Goal: Information Seeking & Learning: Learn about a topic

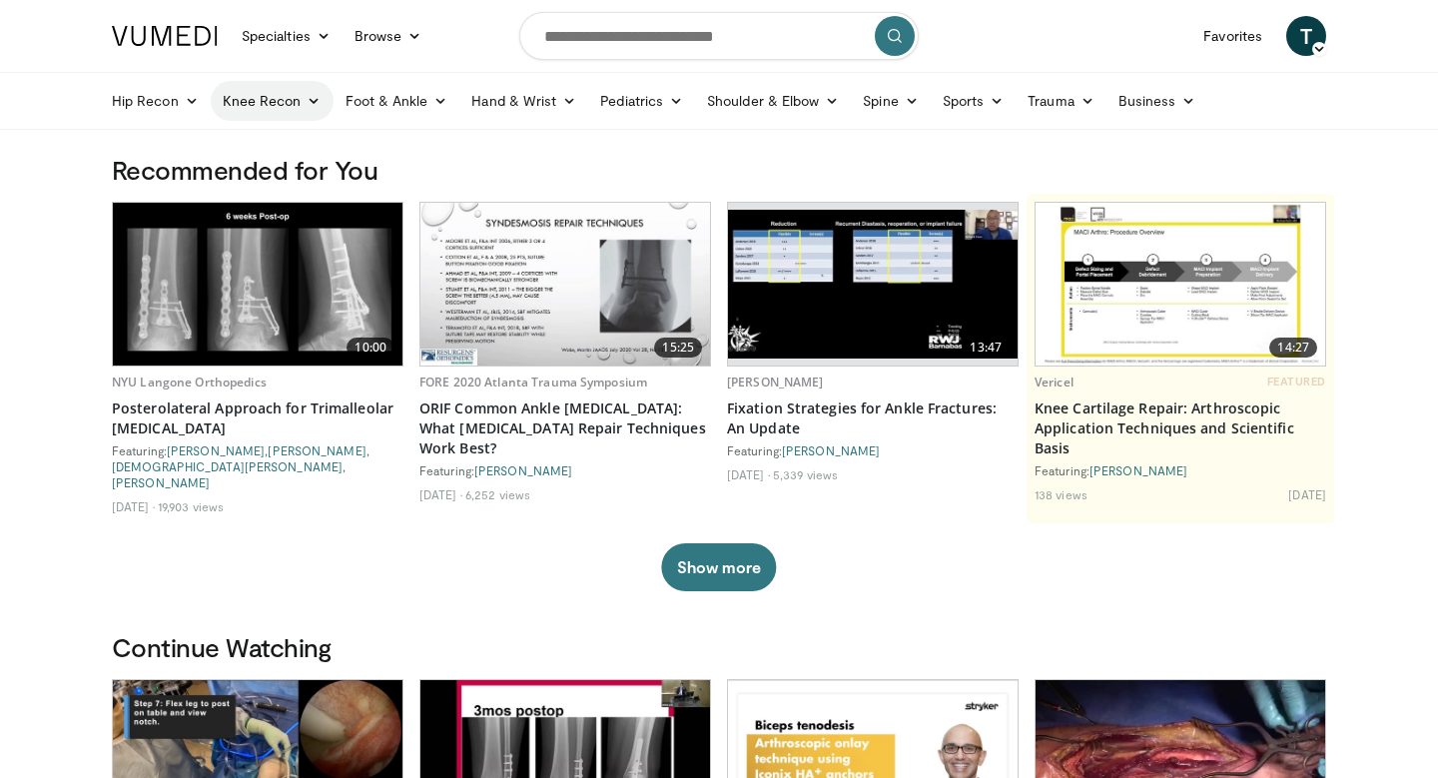
click at [261, 102] on link "Knee Recon" at bounding box center [272, 101] width 123 height 40
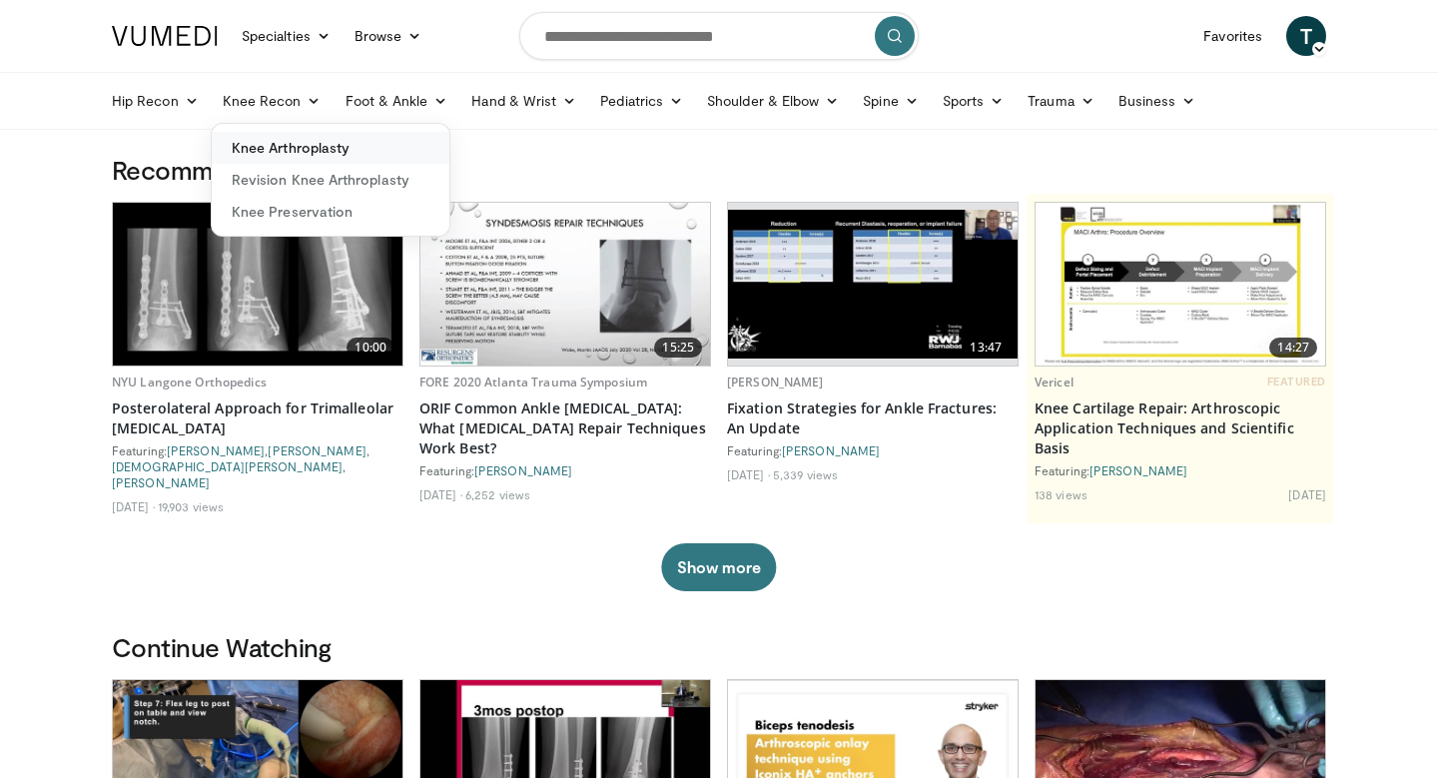
click at [281, 147] on link "Knee Arthroplasty" at bounding box center [331, 148] width 238 height 32
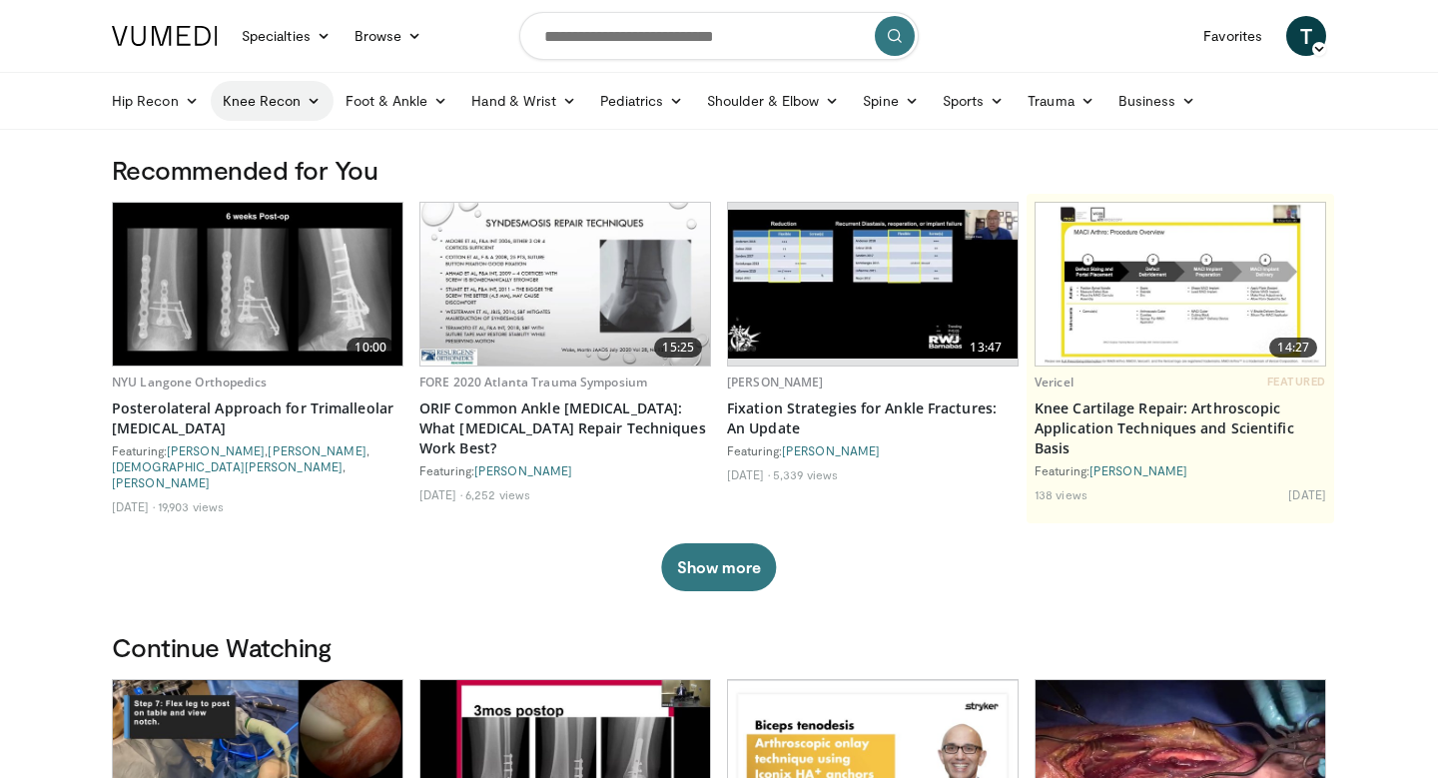
click at [270, 111] on link "Knee Recon" at bounding box center [272, 101] width 123 height 40
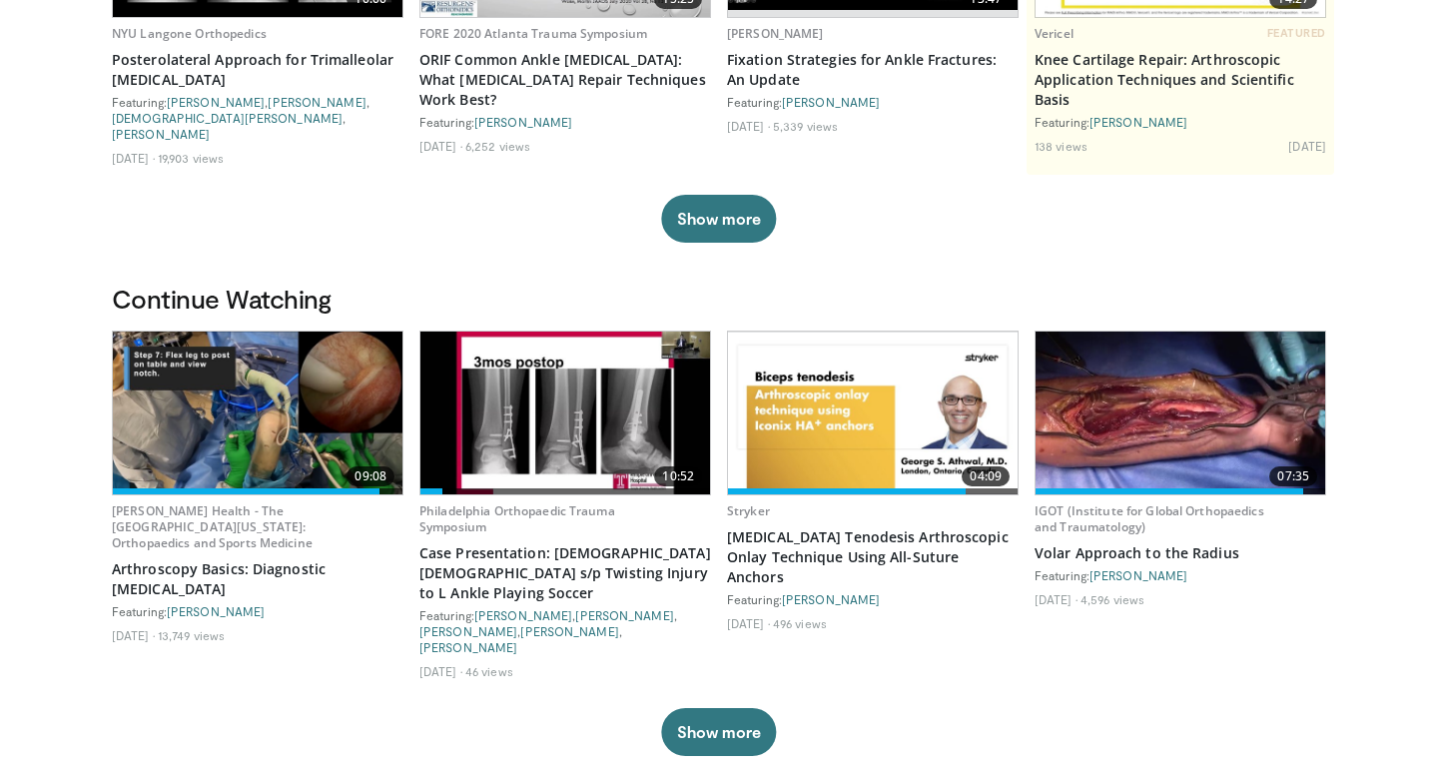
scroll to position [352, 0]
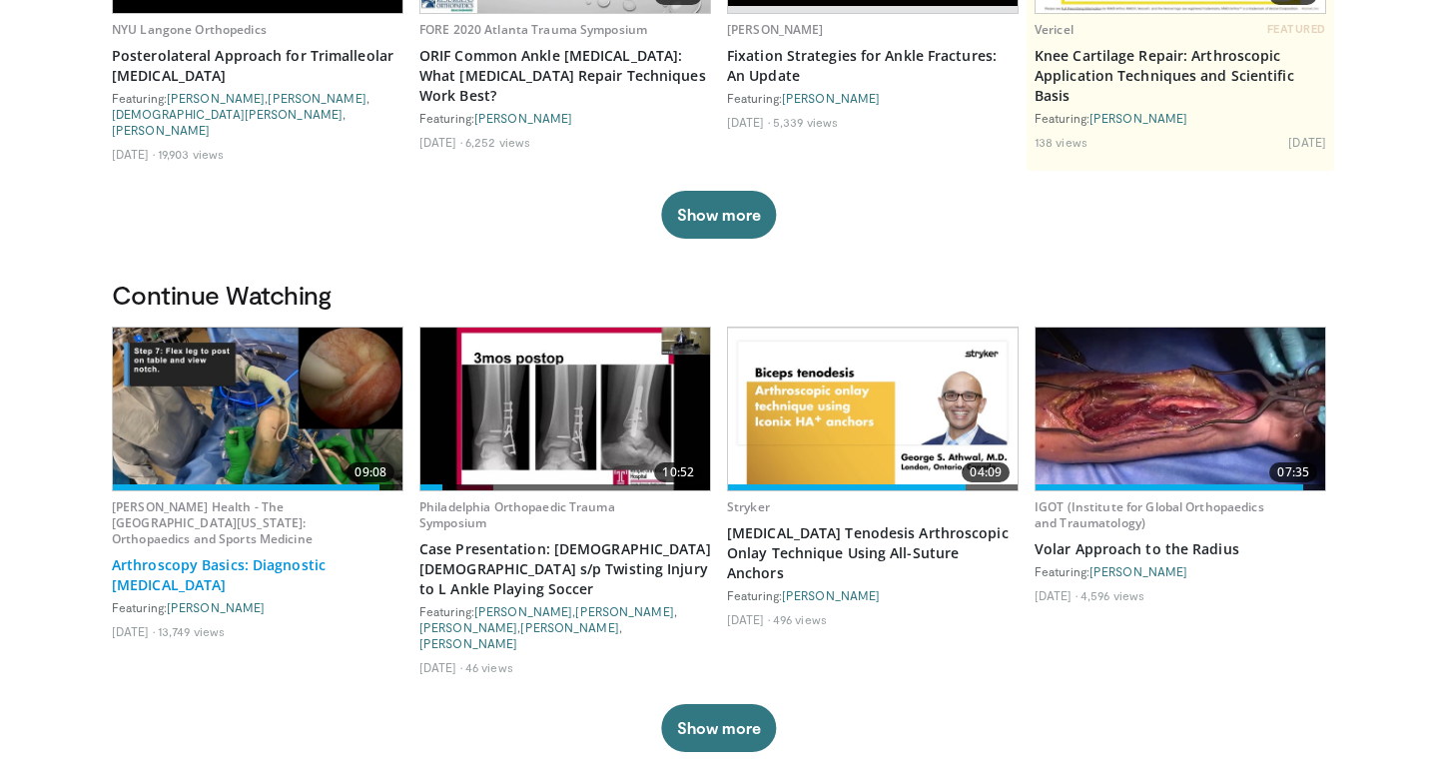
click at [326, 555] on link "Arthroscopy Basics: Diagnostic Knee Arthroscopy" at bounding box center [258, 575] width 292 height 40
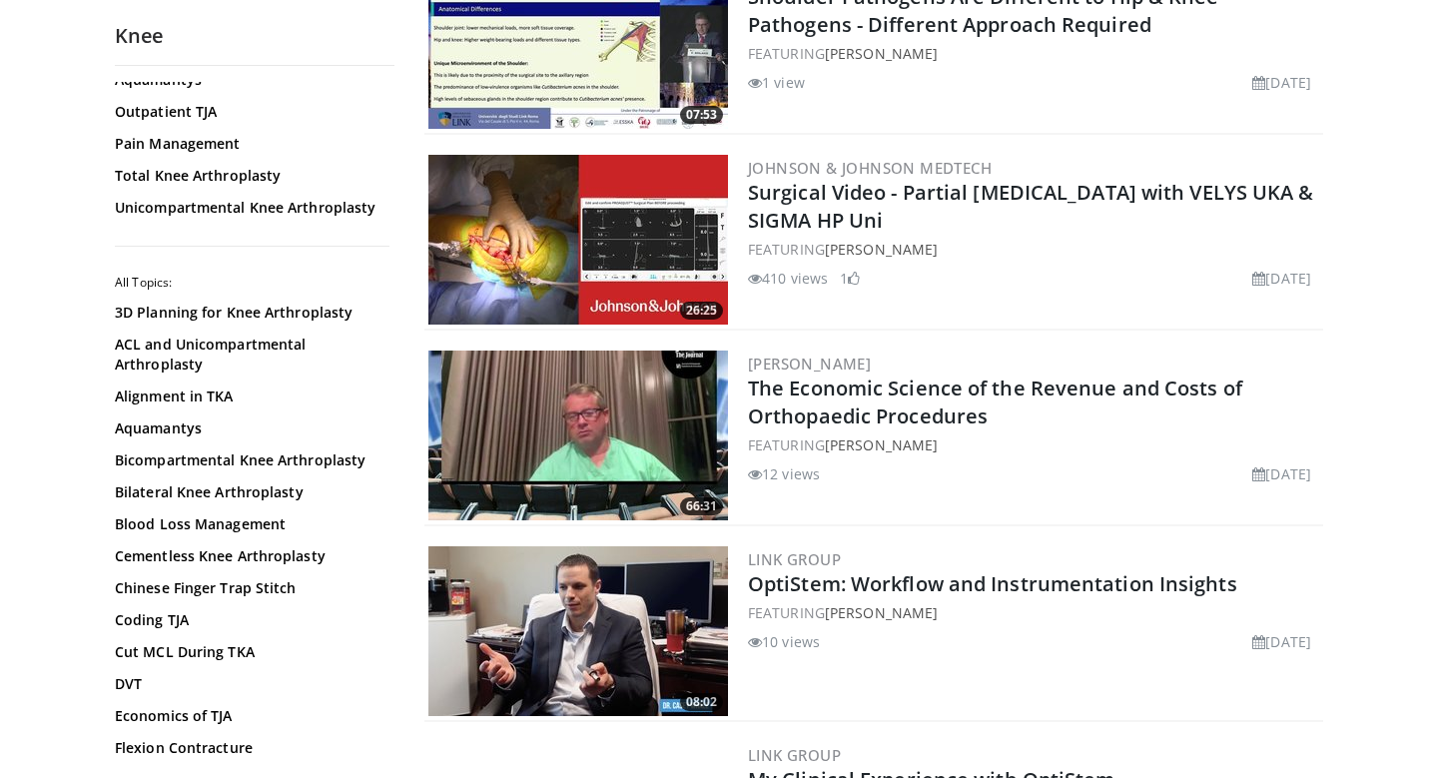
scroll to position [88, 0]
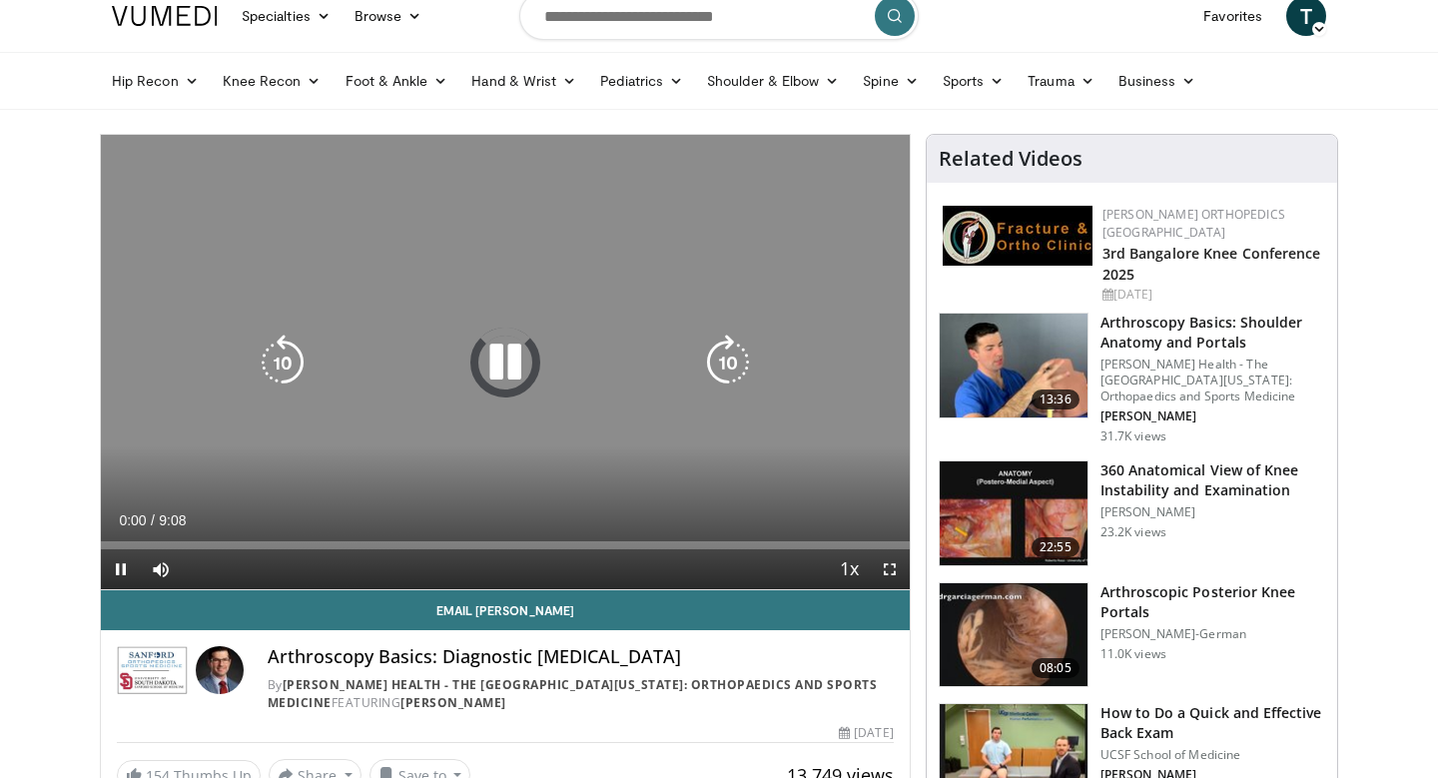
click at [502, 348] on icon "Video Player" at bounding box center [505, 362] width 56 height 56
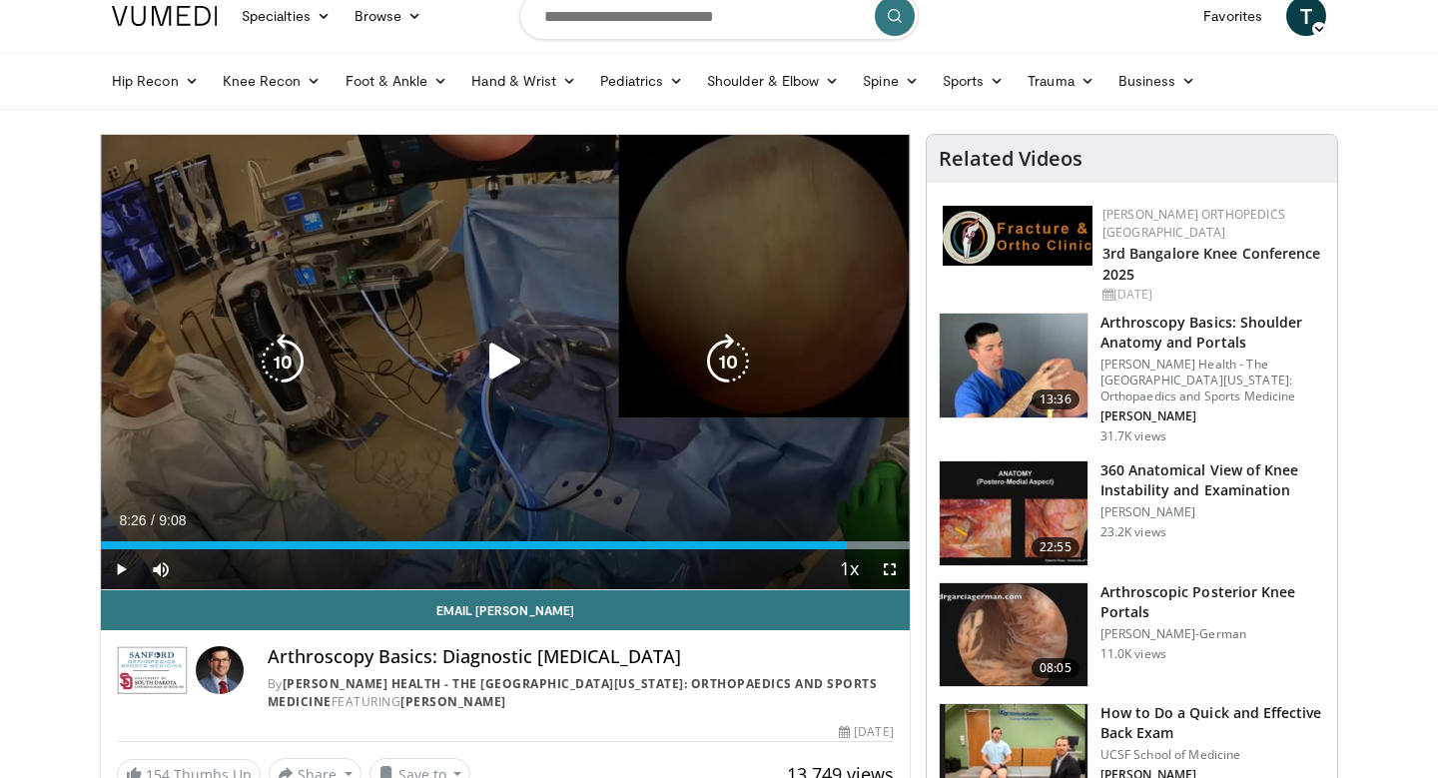
click at [515, 366] on icon "Video Player" at bounding box center [505, 361] width 56 height 56
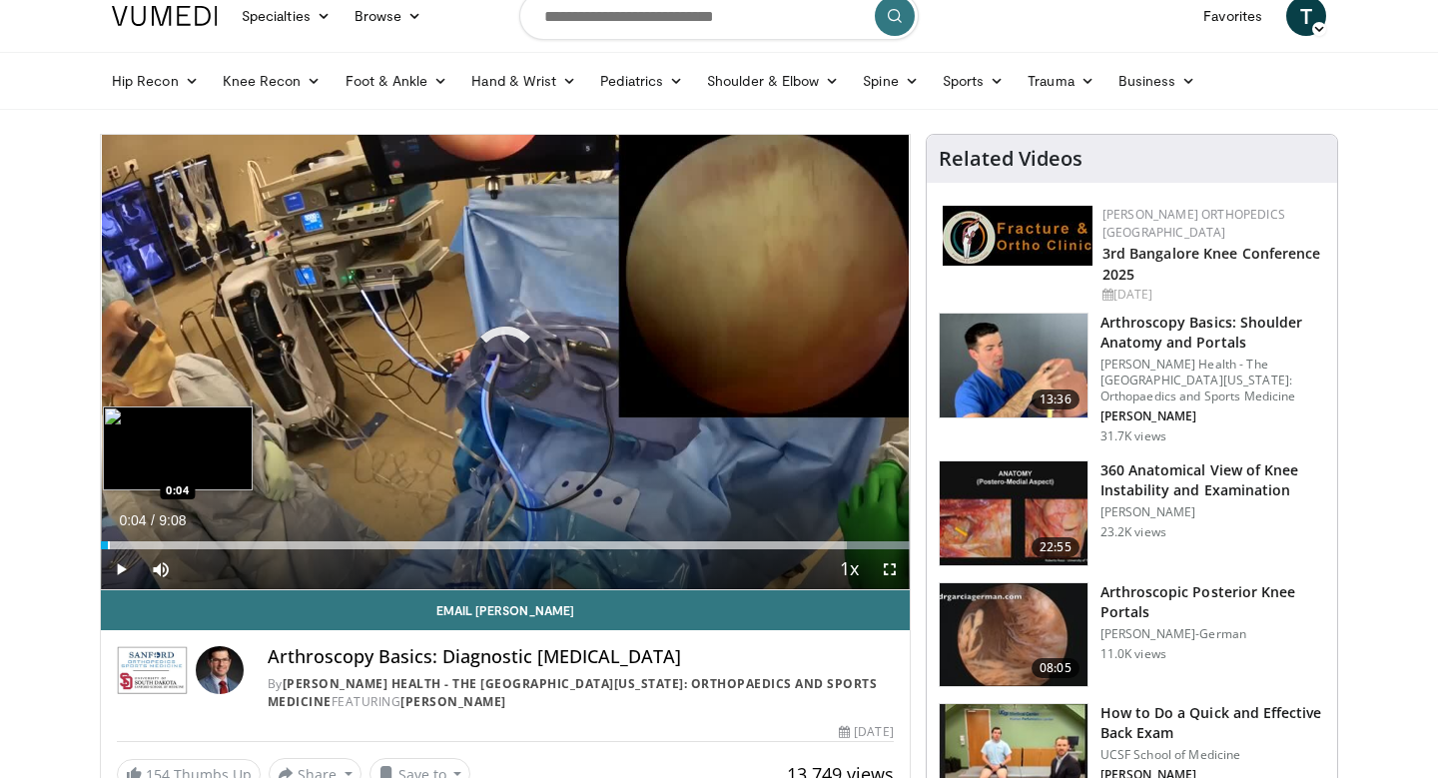
click at [108, 542] on div "Progress Bar" at bounding box center [109, 545] width 2 height 8
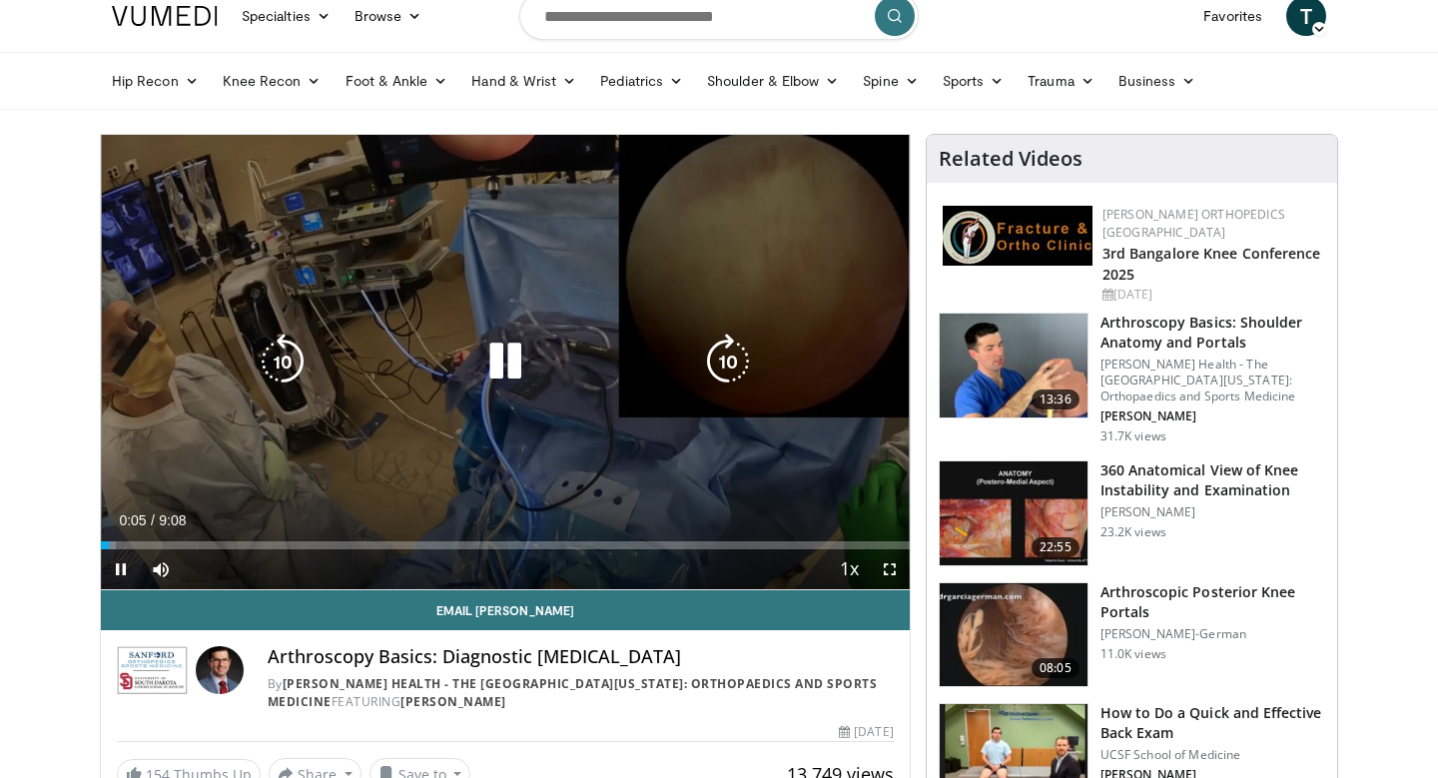
click at [758, 180] on div "10 seconds Tap to unmute" at bounding box center [505, 362] width 809 height 454
click at [497, 359] on icon "Video Player" at bounding box center [505, 361] width 56 height 56
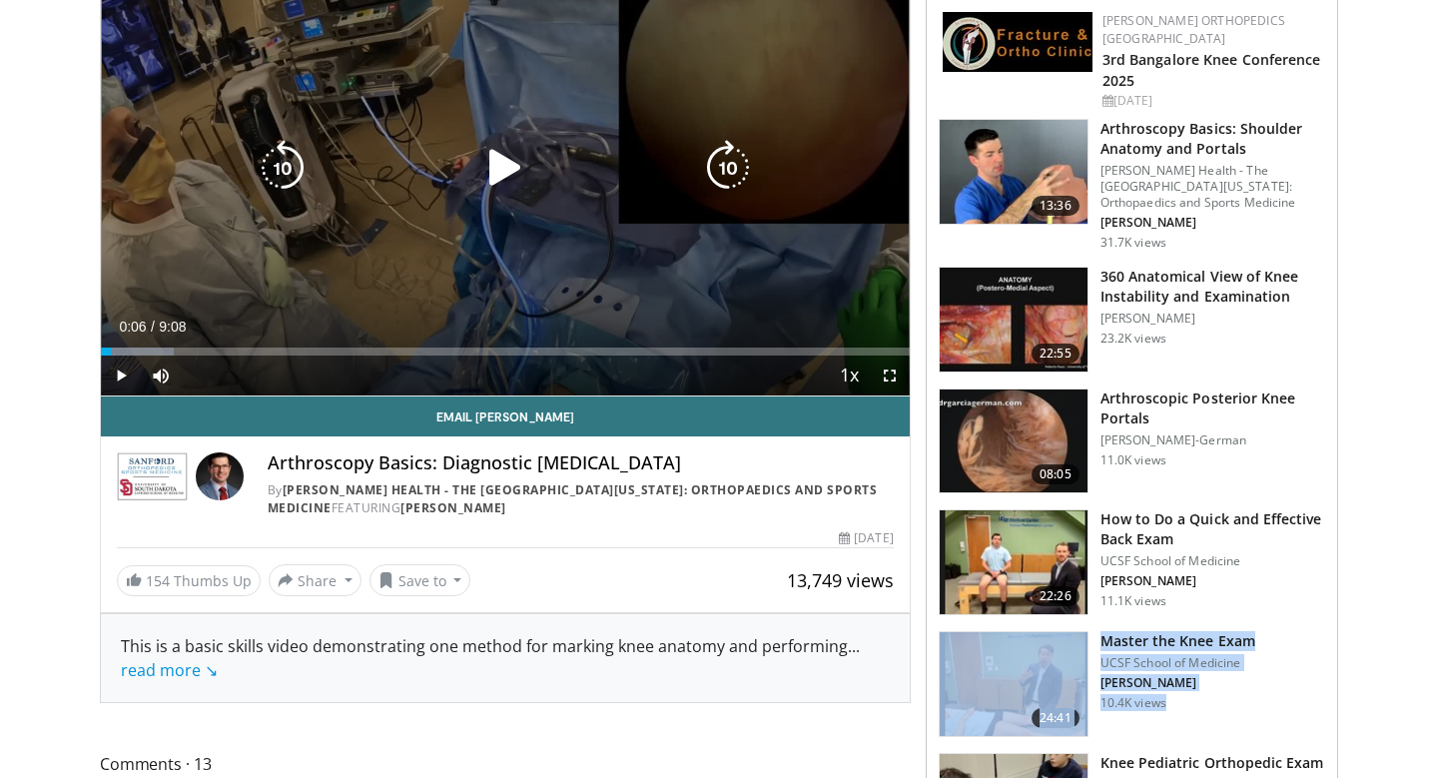
scroll to position [149, 0]
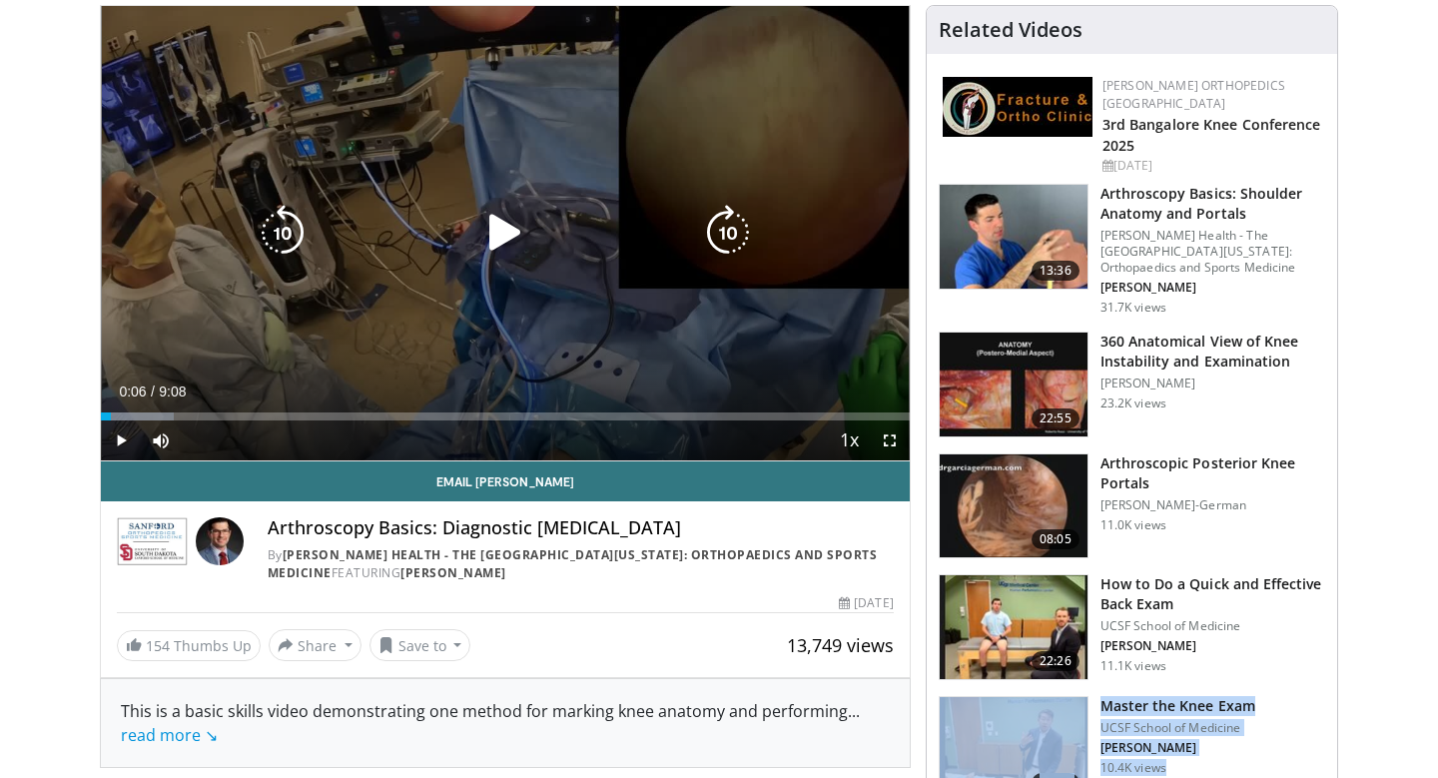
click at [514, 238] on icon "Video Player" at bounding box center [505, 233] width 56 height 56
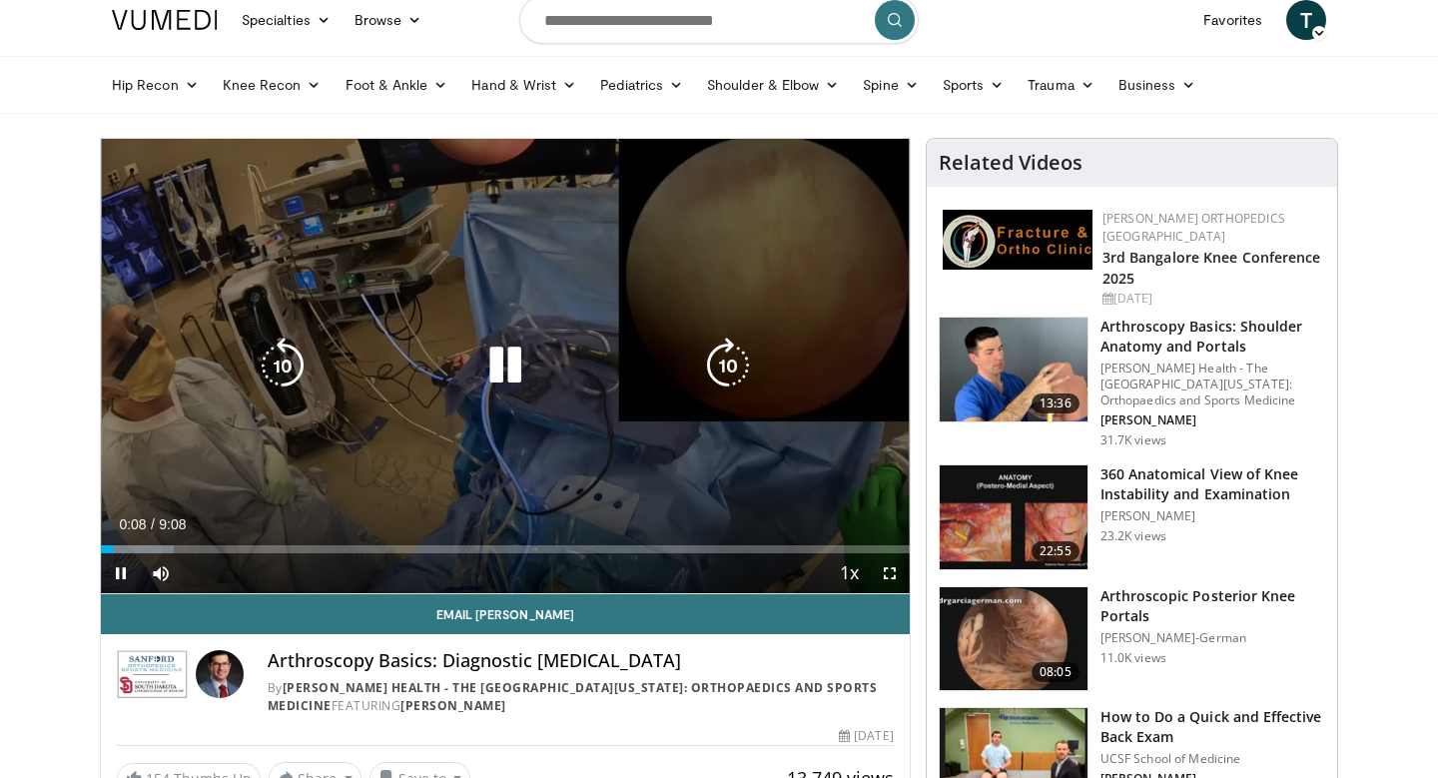
scroll to position [14, 0]
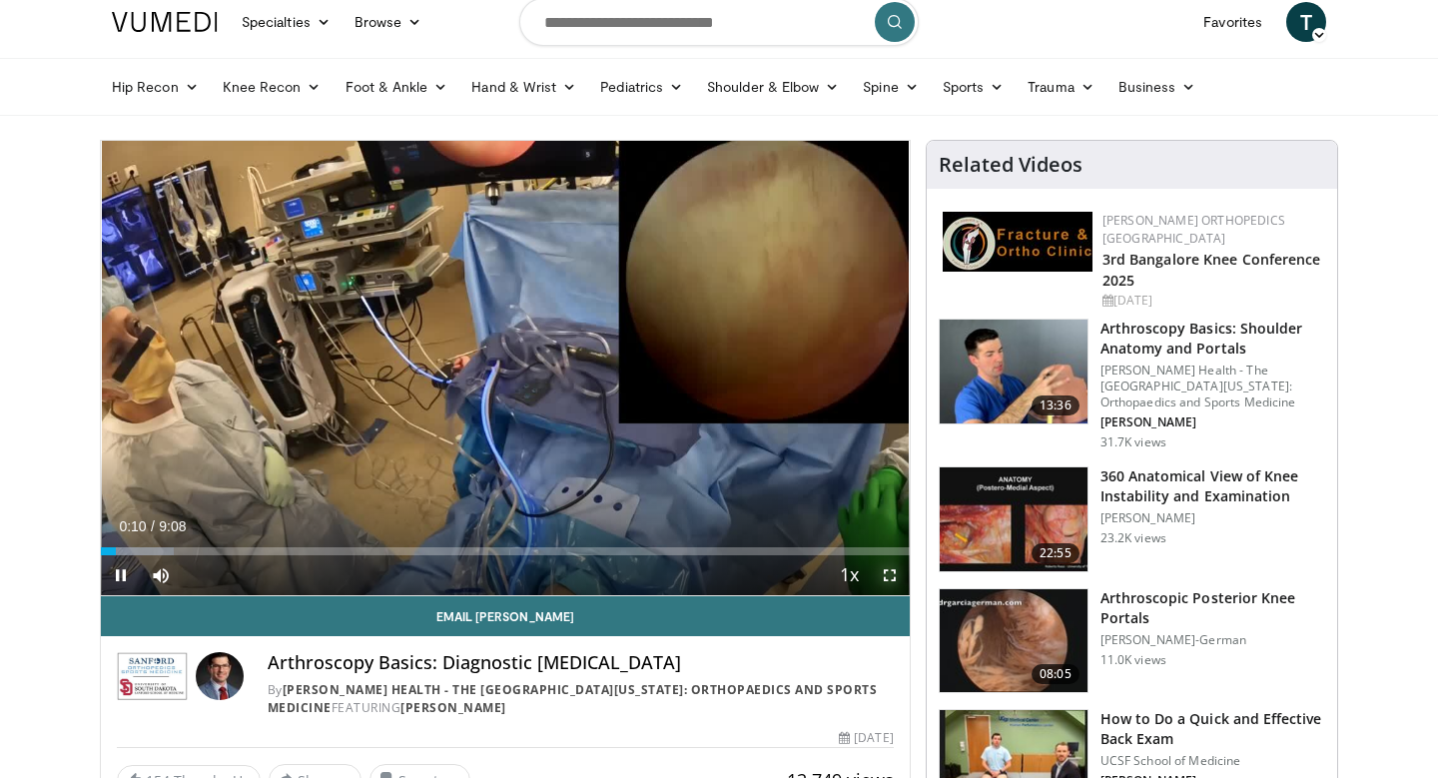
click at [890, 577] on span "Video Player" at bounding box center [890, 575] width 40 height 40
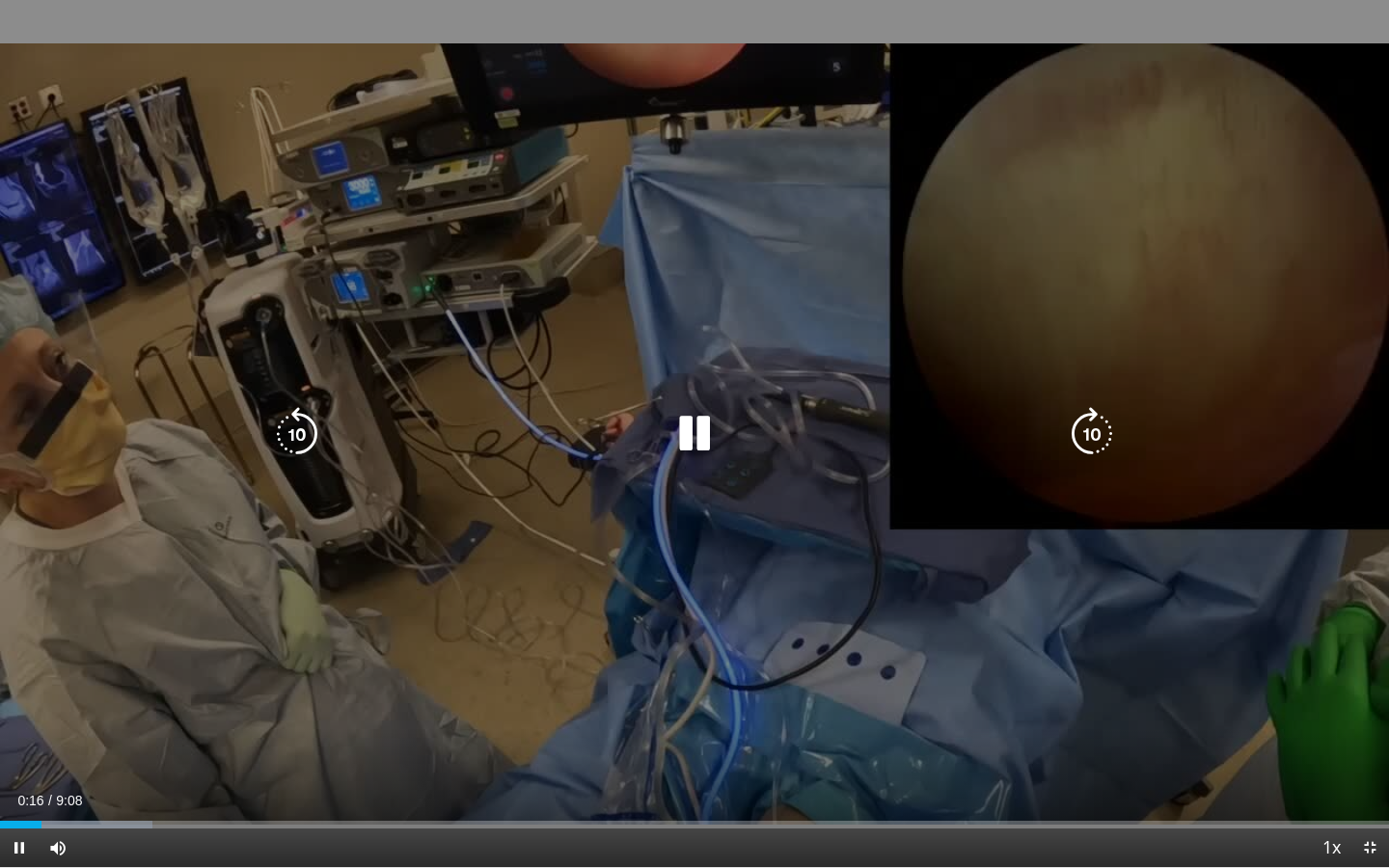
click at [697, 437] on icon "Video Player" at bounding box center [694, 434] width 54 height 54
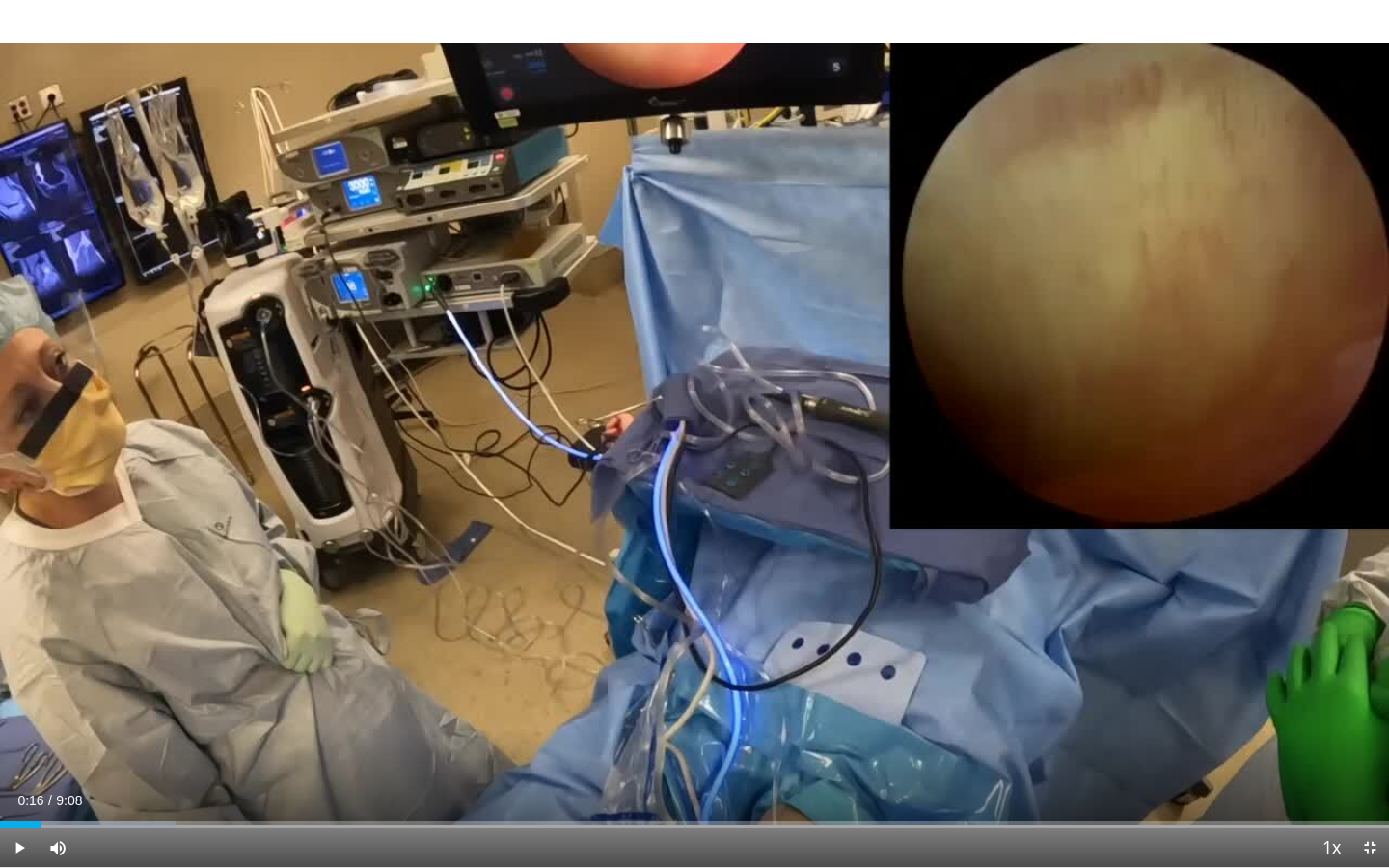
click at [1120, 565] on div "10 seconds Tap to unmute" at bounding box center [694, 434] width 1389 height 867
click at [645, 323] on div "10 seconds Tap to unmute" at bounding box center [694, 434] width 1389 height 867
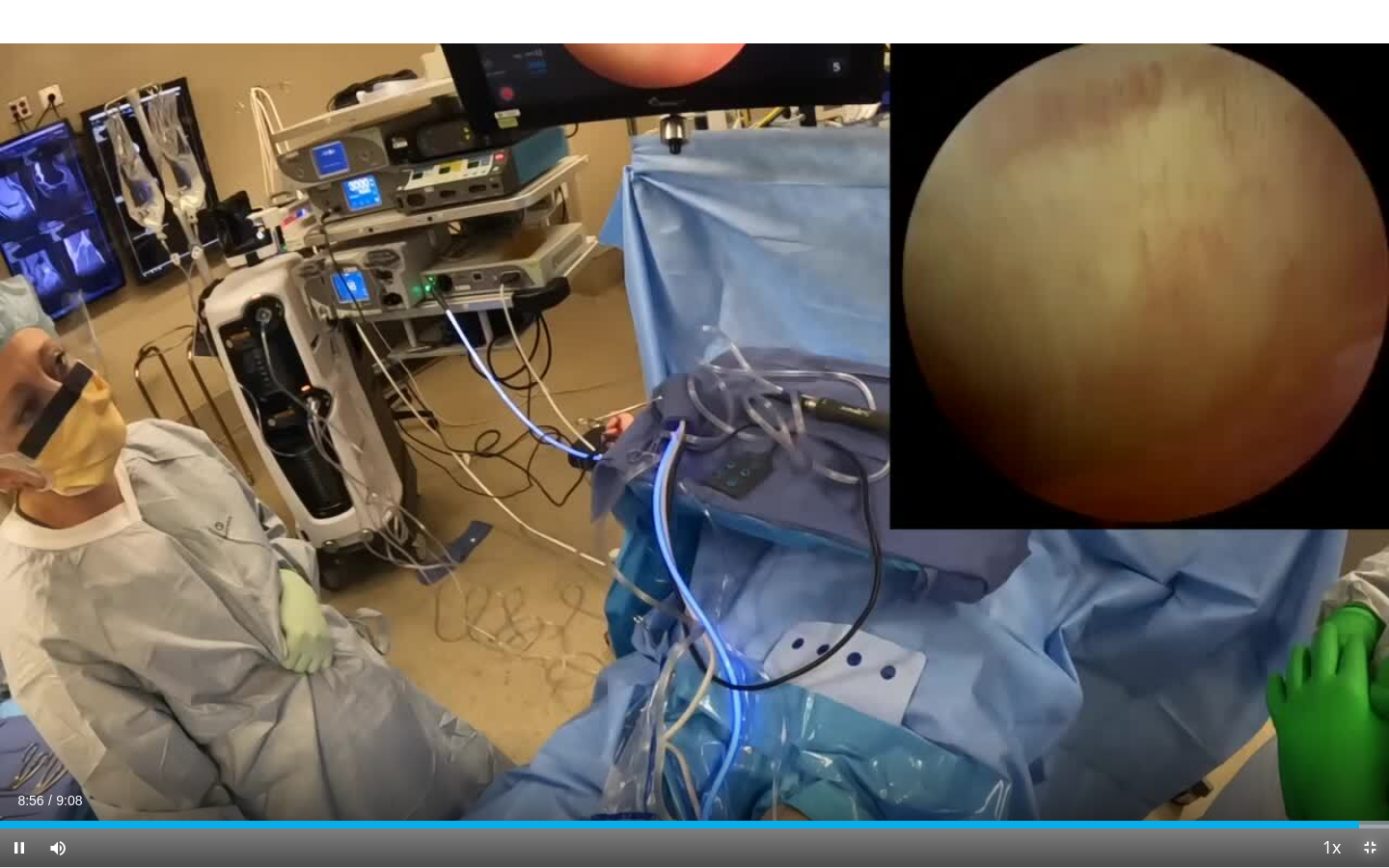
drag, startPoint x: 1363, startPoint y: 854, endPoint x: 1363, endPoint y: 731, distance: 123.0
click at [1363, 750] on span "Video Player" at bounding box center [1370, 848] width 39 height 39
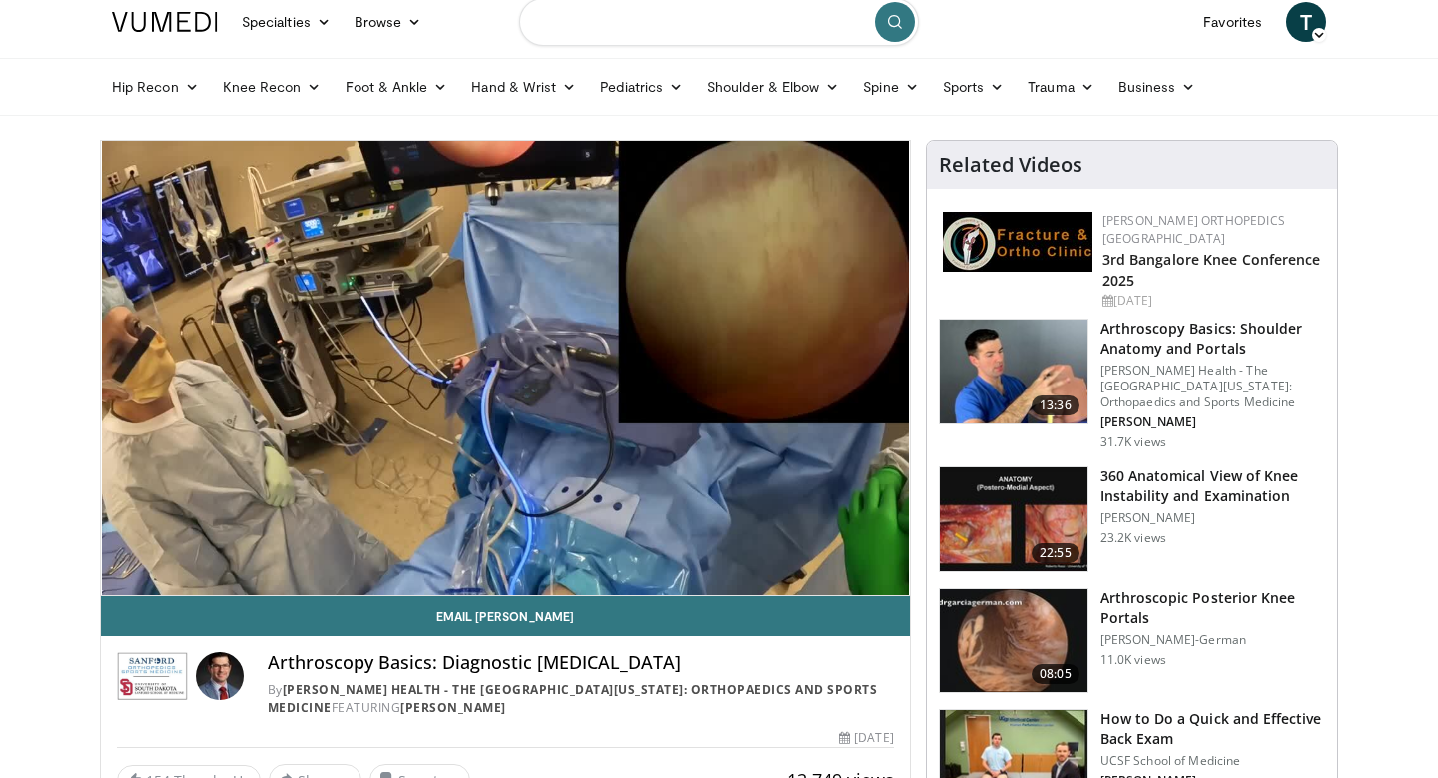
click at [676, 17] on input "Search topics, interventions" at bounding box center [718, 22] width 399 height 48
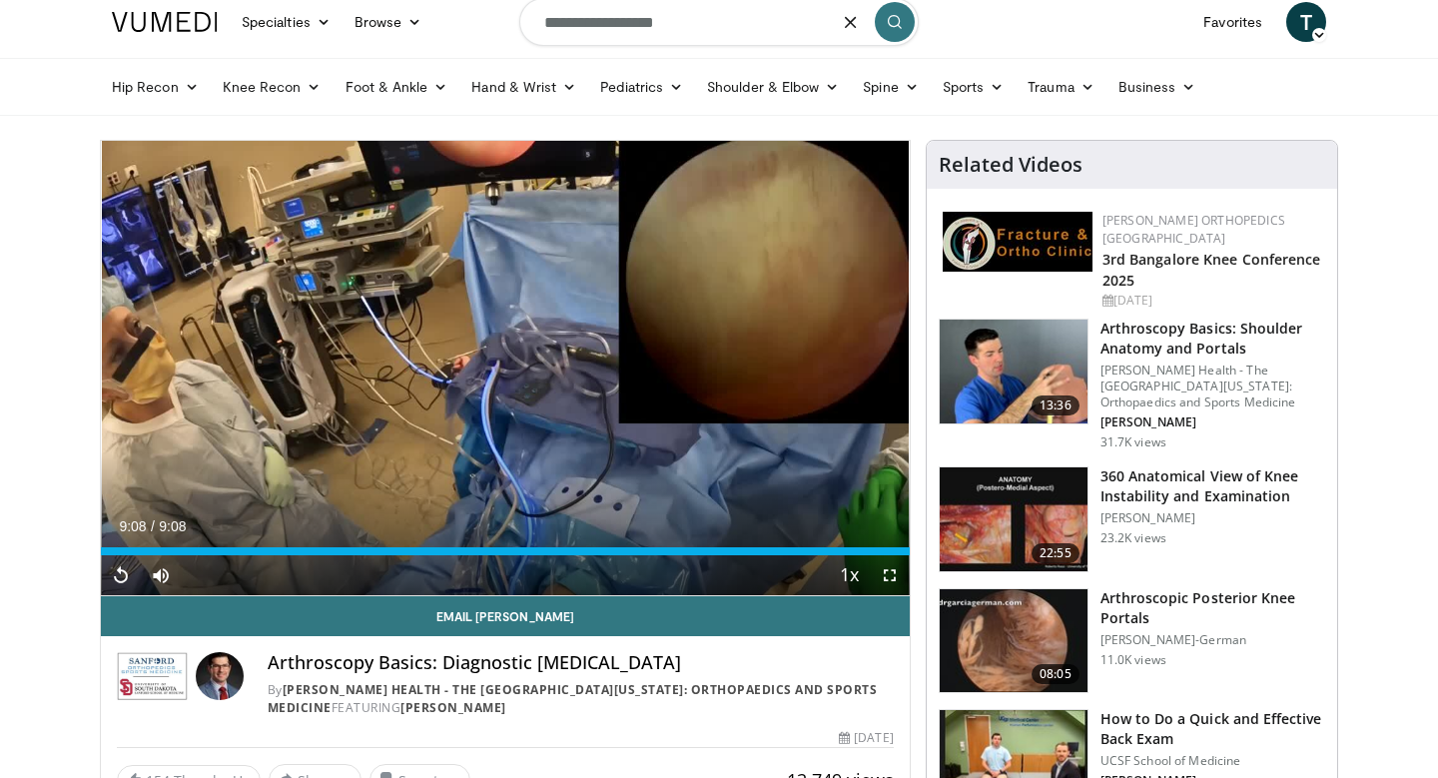
type input "**********"
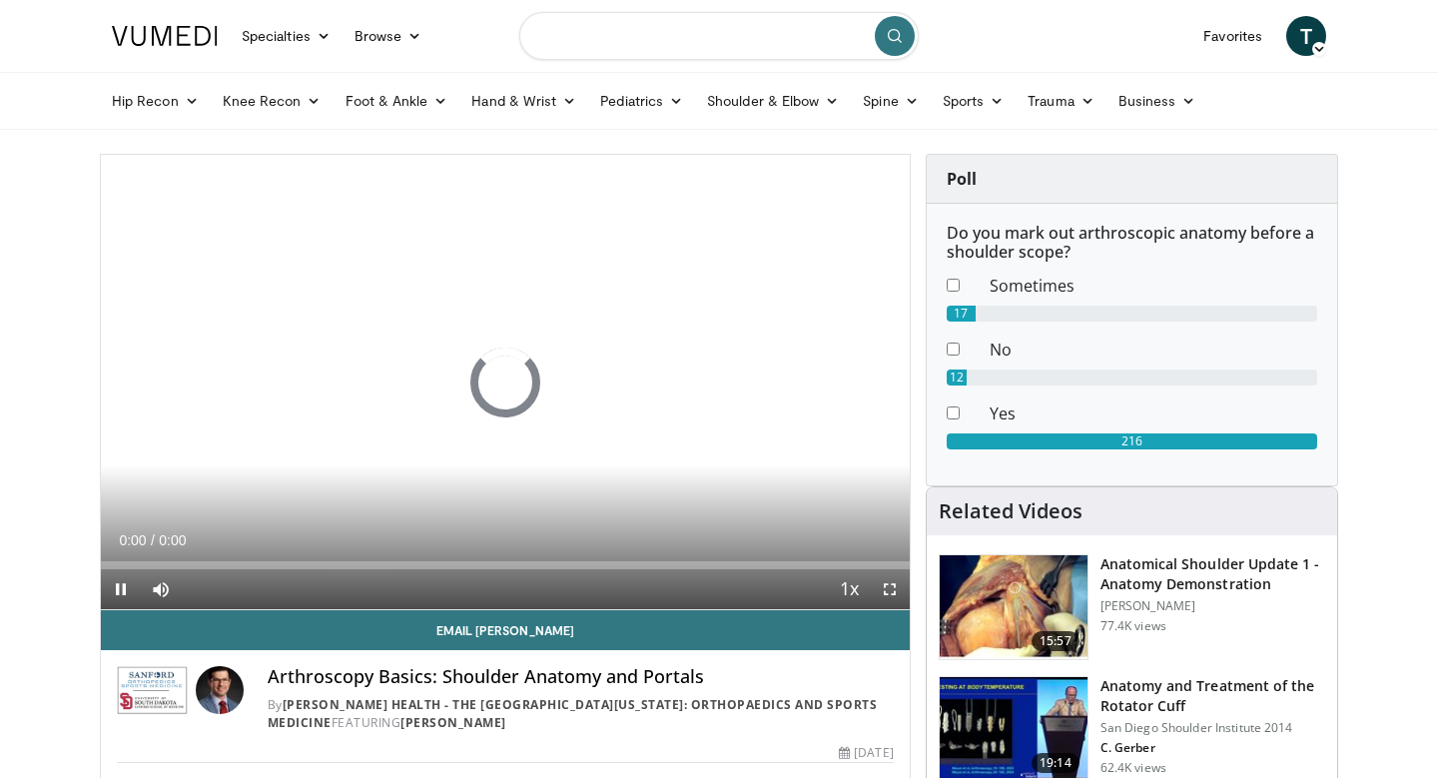
click at [764, 53] on input "Search topics, interventions" at bounding box center [718, 36] width 399 height 48
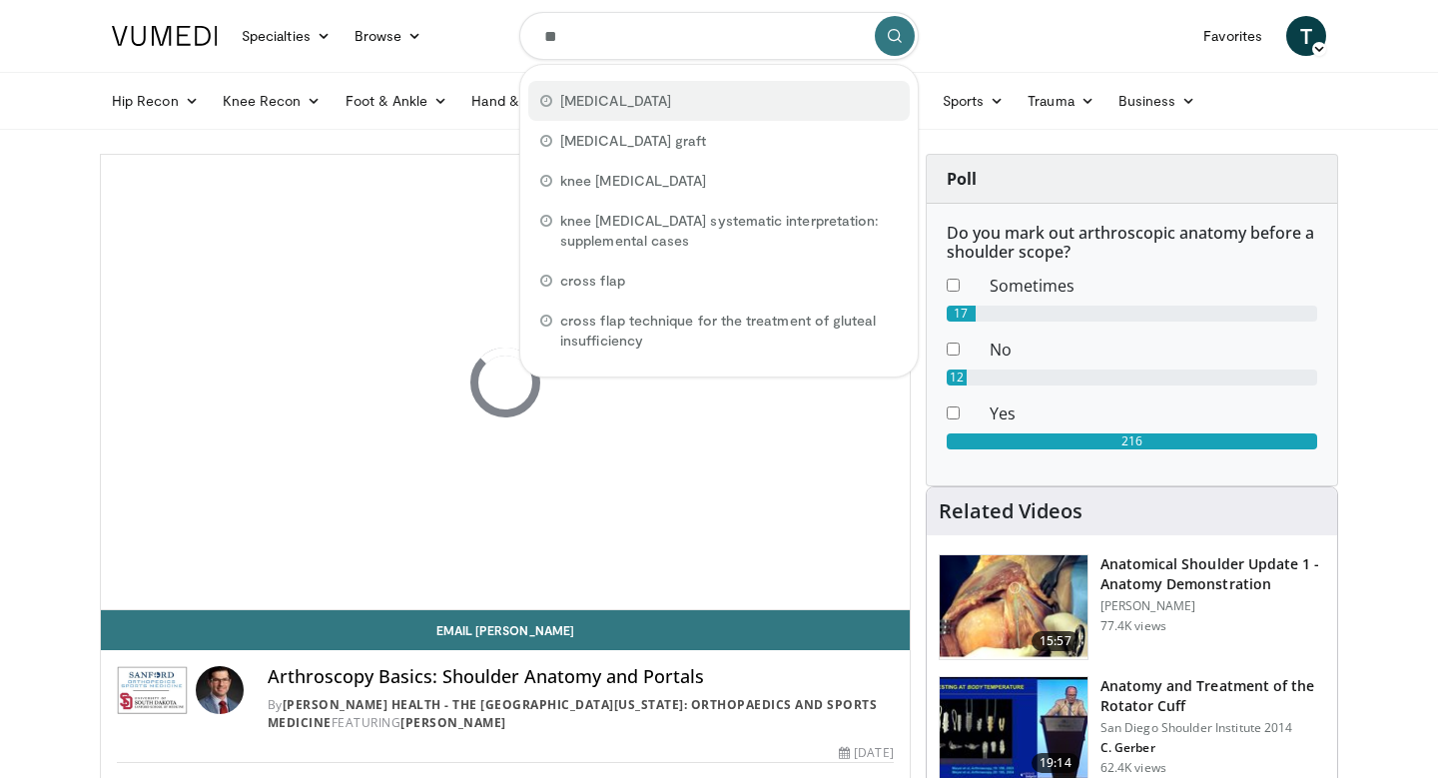
click at [723, 84] on div "[MEDICAL_DATA]" at bounding box center [718, 101] width 381 height 40
type input "**********"
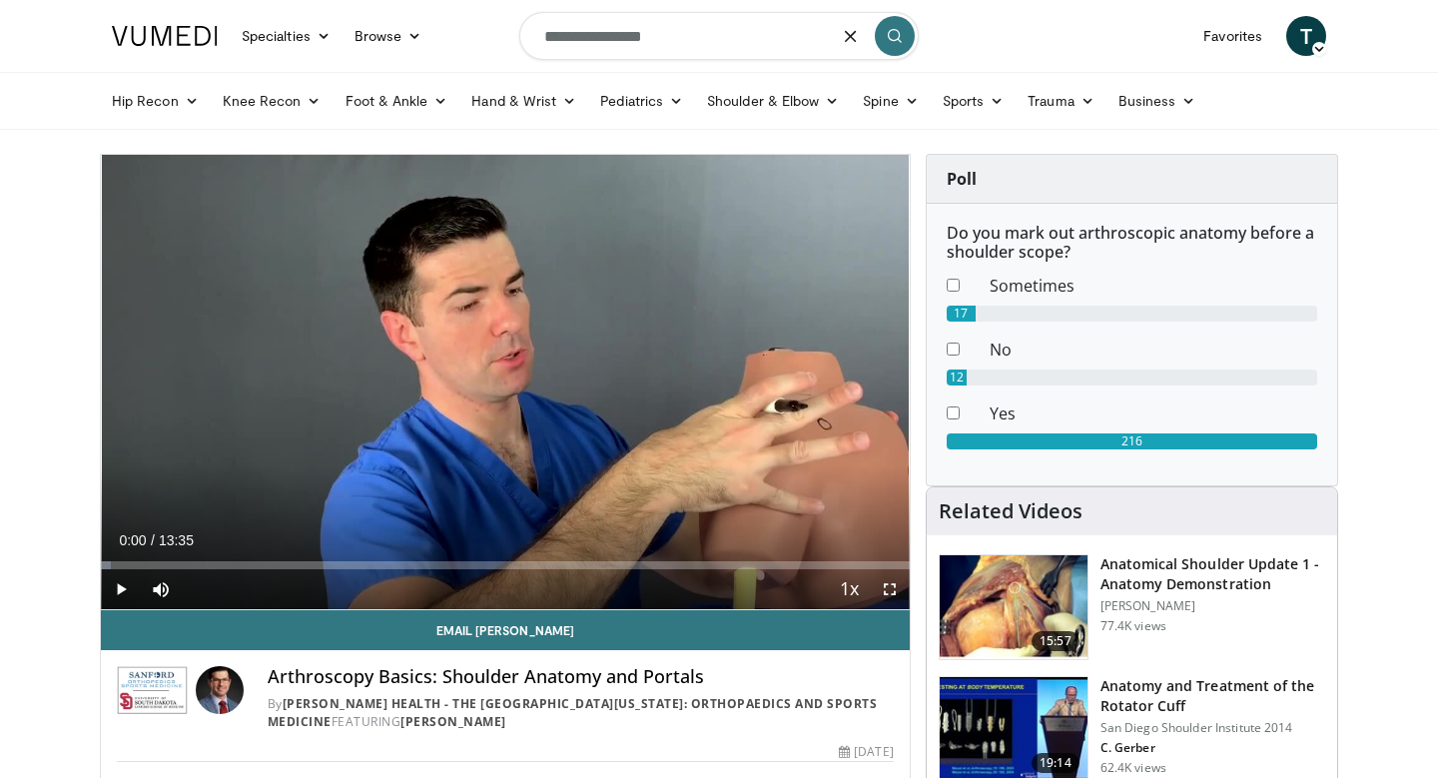
click at [723, 53] on input "**********" at bounding box center [718, 36] width 399 height 48
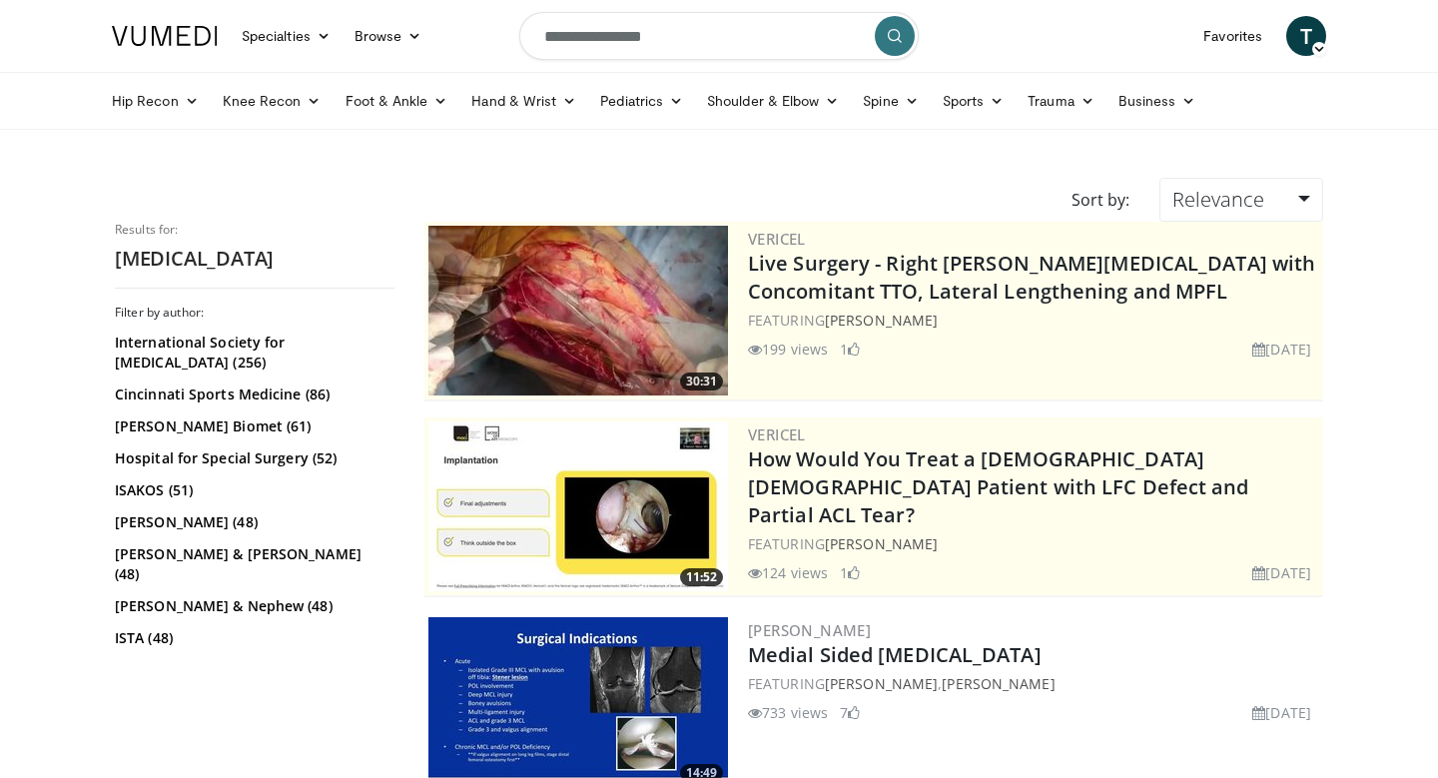
click at [722, 46] on input "**********" at bounding box center [718, 36] width 399 height 48
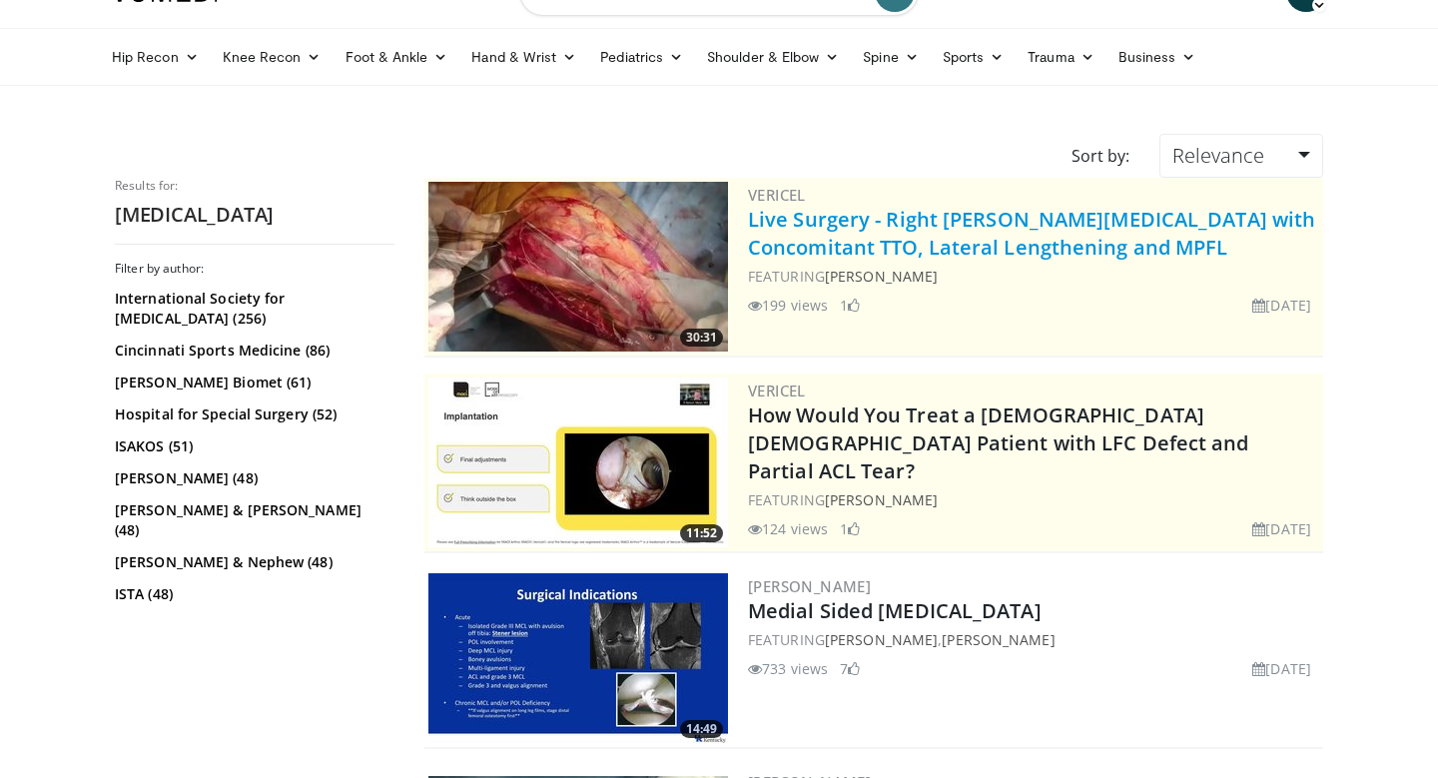
scroll to position [24, 0]
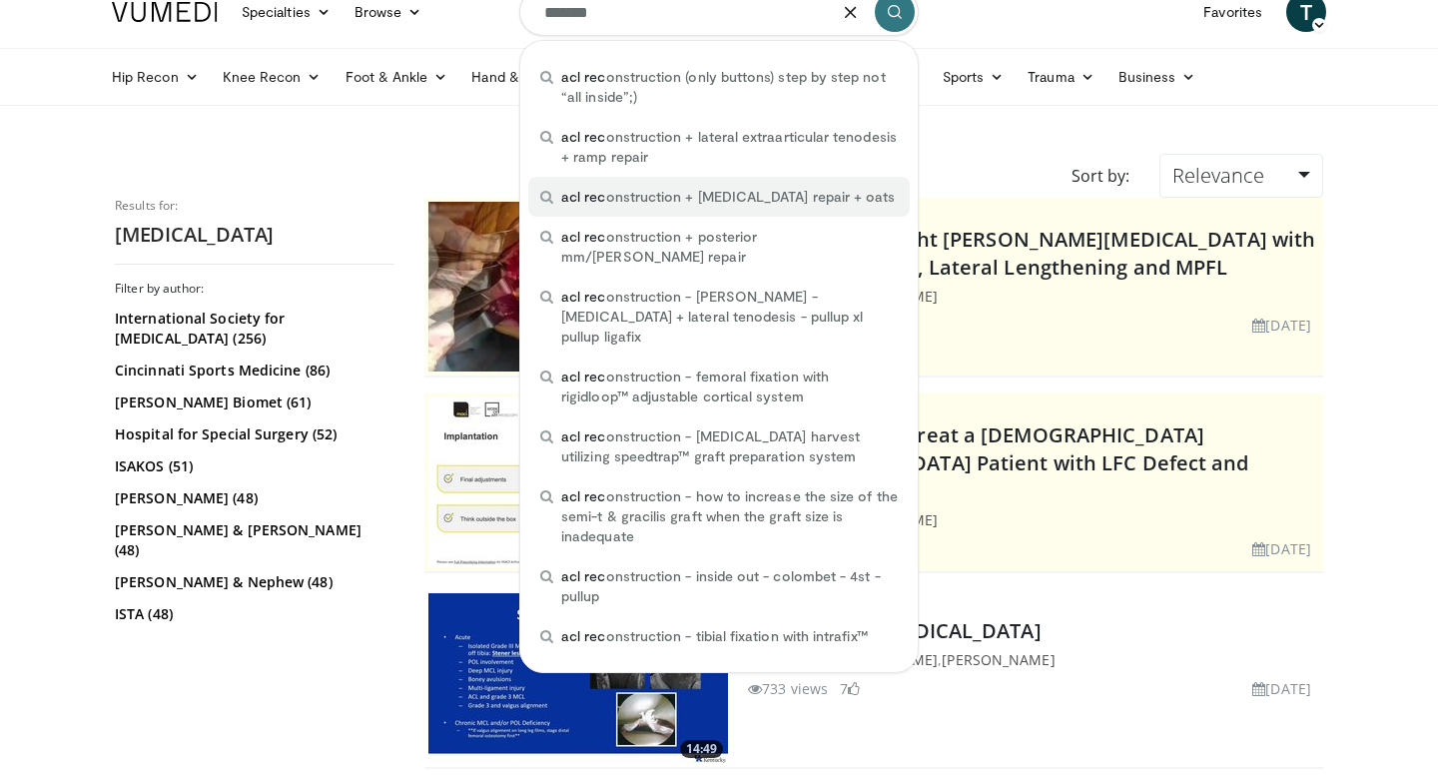
click at [763, 206] on span "acl rec onstruction + meniscus repair + oats" at bounding box center [727, 197] width 333 height 20
type input "**********"
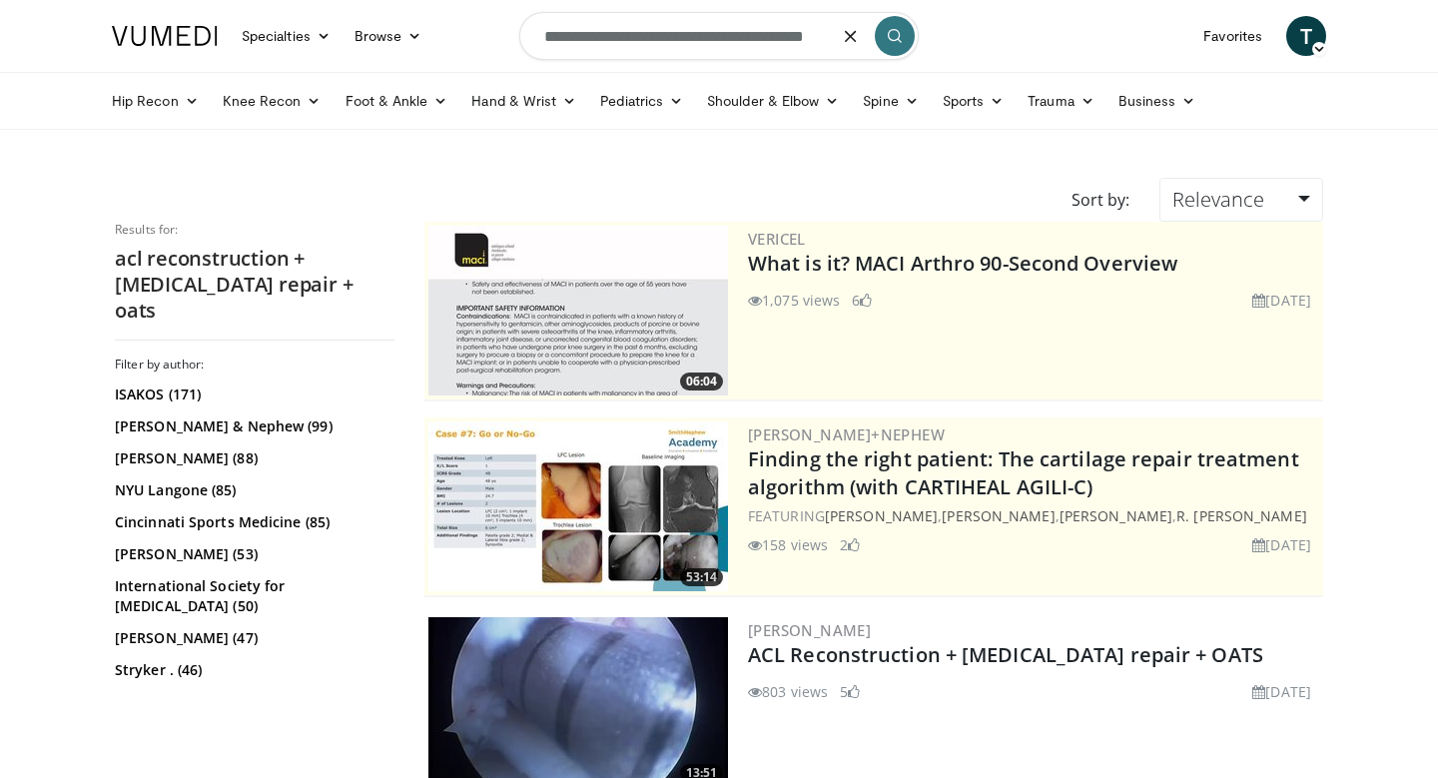
scroll to position [0, 17]
drag, startPoint x: 811, startPoint y: 39, endPoint x: 927, endPoint y: 38, distance: 115.8
click at [927, 38] on nav "Specialties Adult & Family Medicine Allergy, Asthma, Immunology Anesthesiology …" at bounding box center [719, 36] width 1238 height 72
type input "**********"
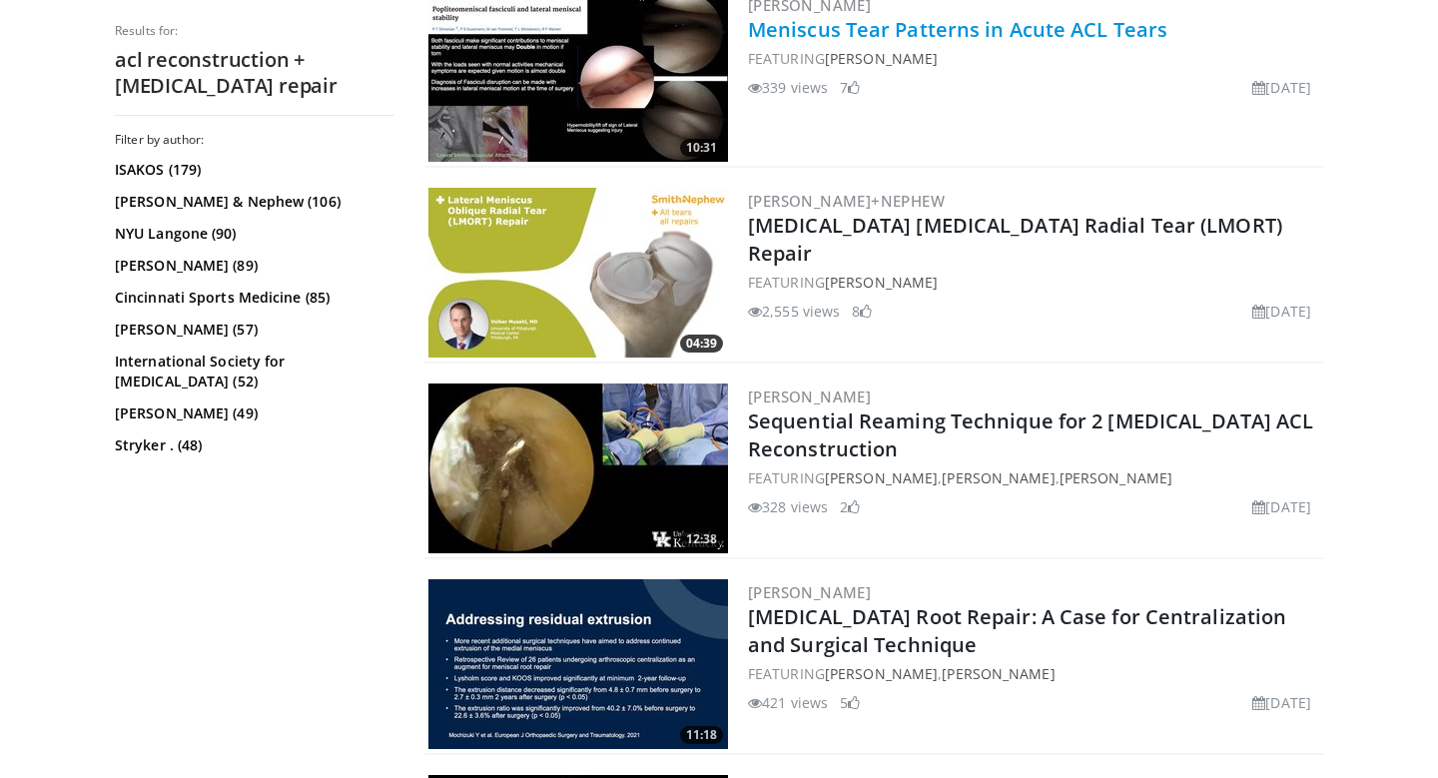
scroll to position [626, 0]
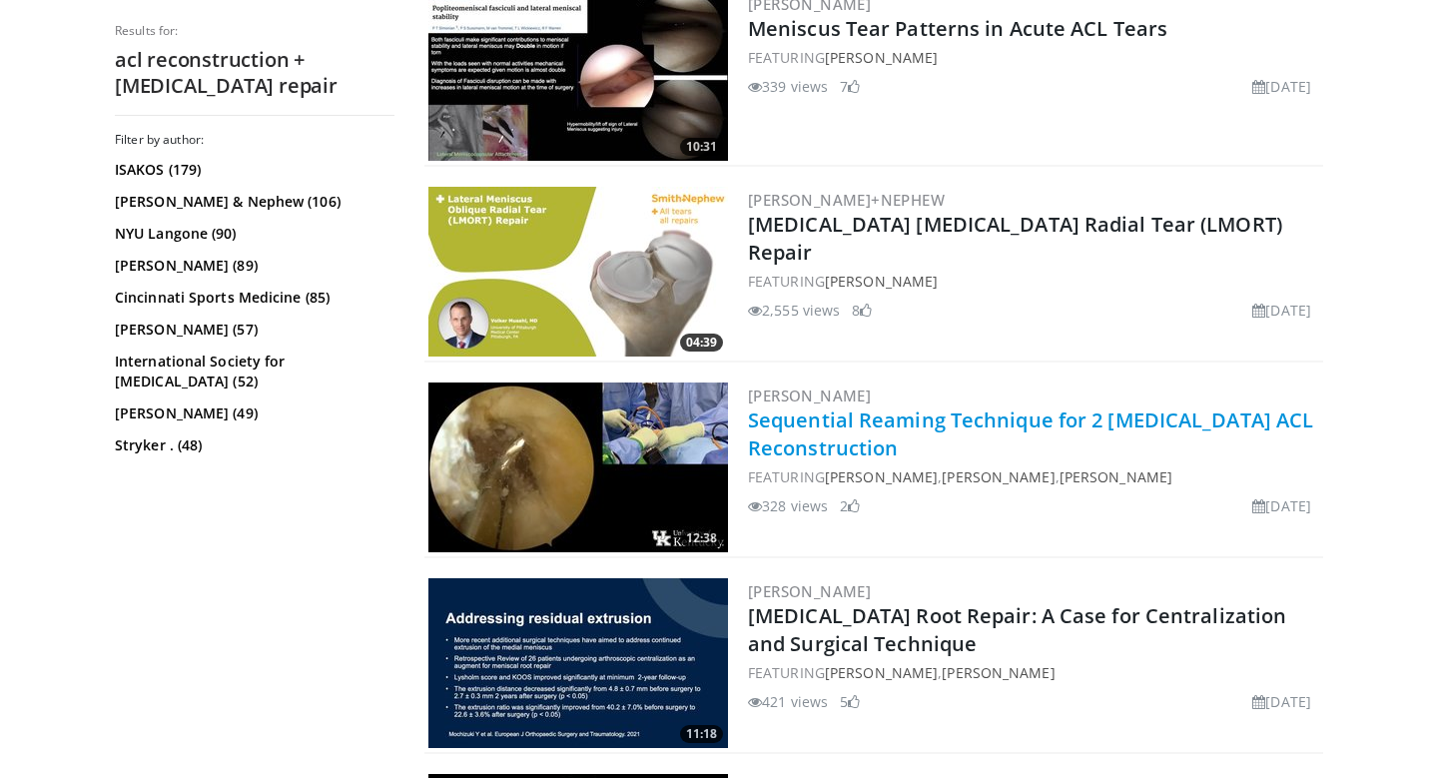
click at [866, 441] on link "Sequential Reaming Technique for 2 [MEDICAL_DATA] ACL Reconstruction" at bounding box center [1030, 433] width 565 height 55
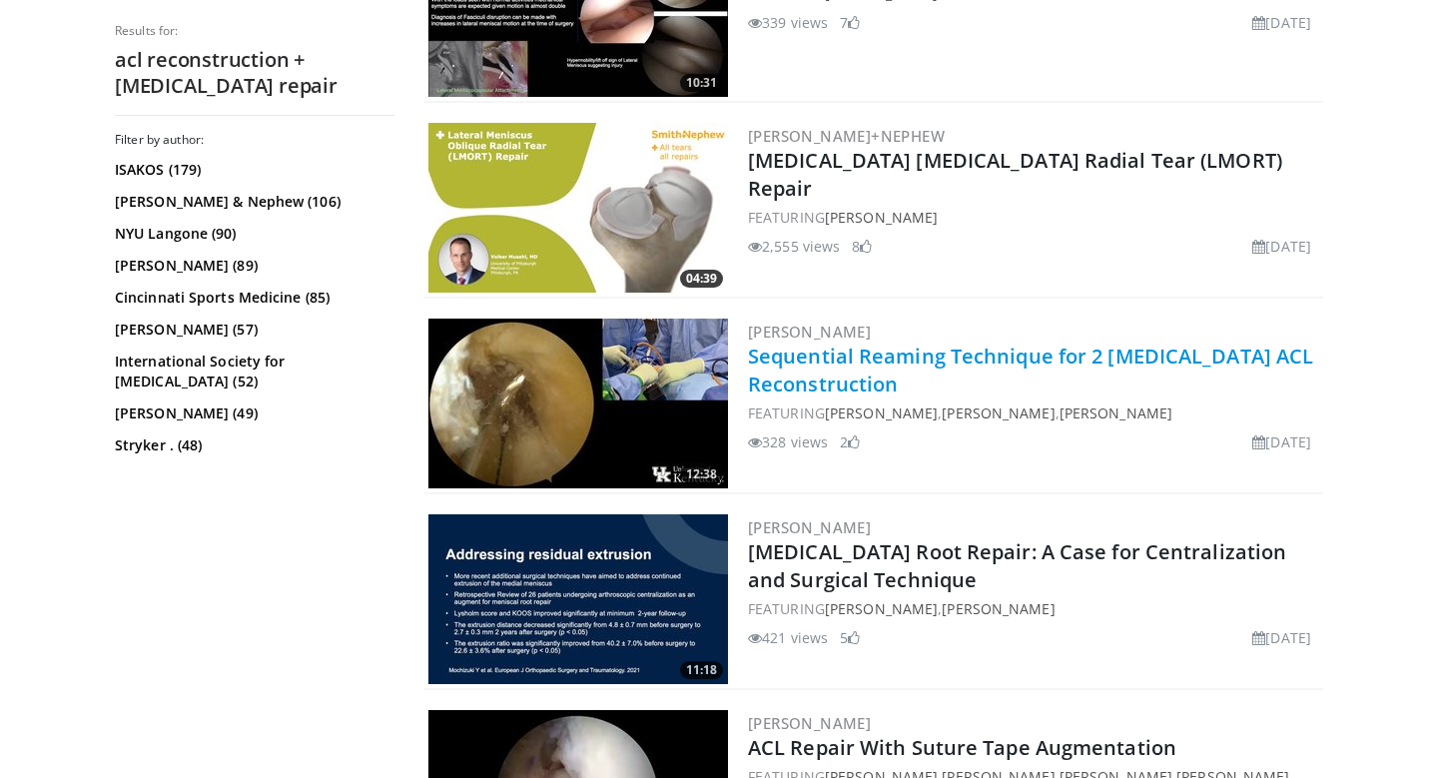
scroll to position [0, 0]
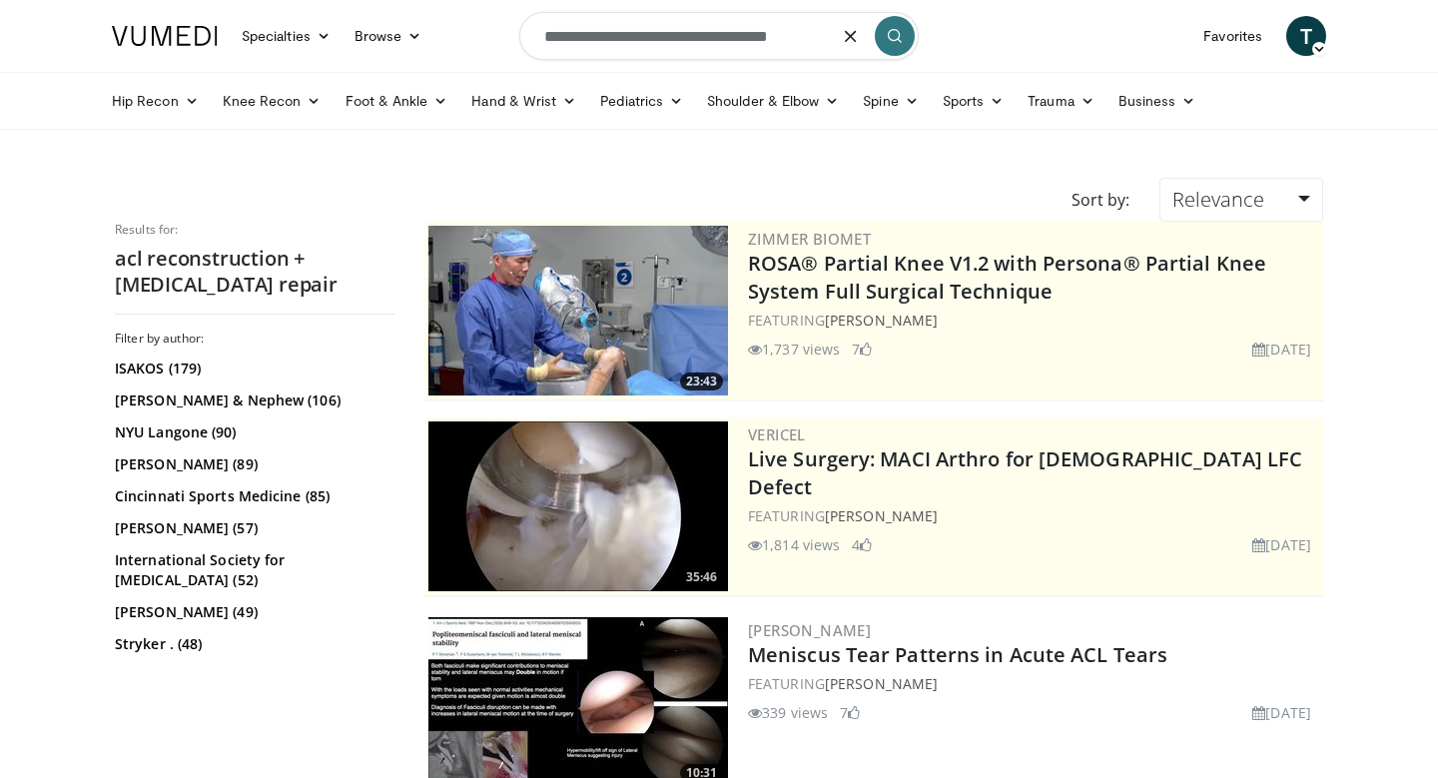
drag, startPoint x: 684, startPoint y: 43, endPoint x: 902, endPoint y: 49, distance: 217.7
click at [898, 53] on form "**********" at bounding box center [718, 36] width 399 height 72
type input "**********"
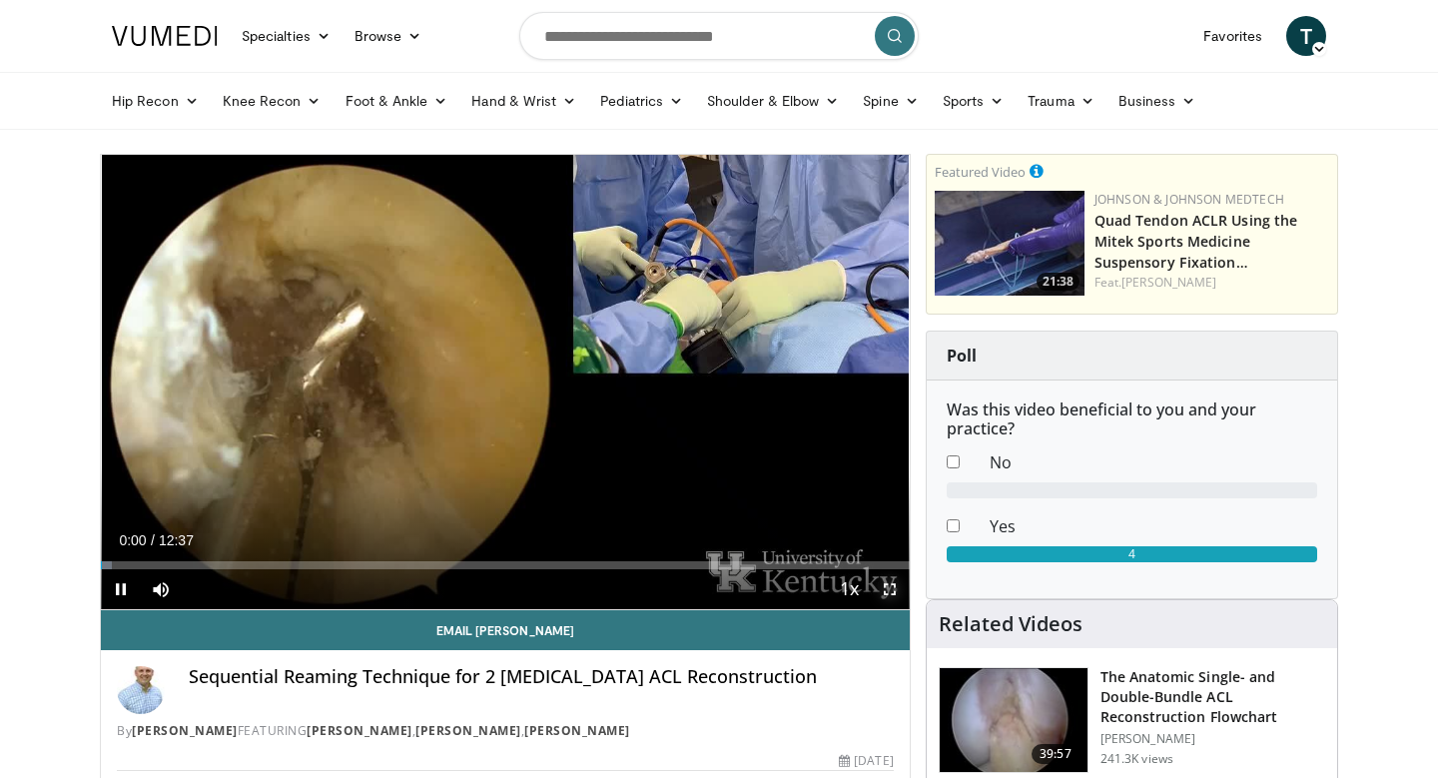
click at [895, 594] on span "Video Player" at bounding box center [890, 589] width 40 height 40
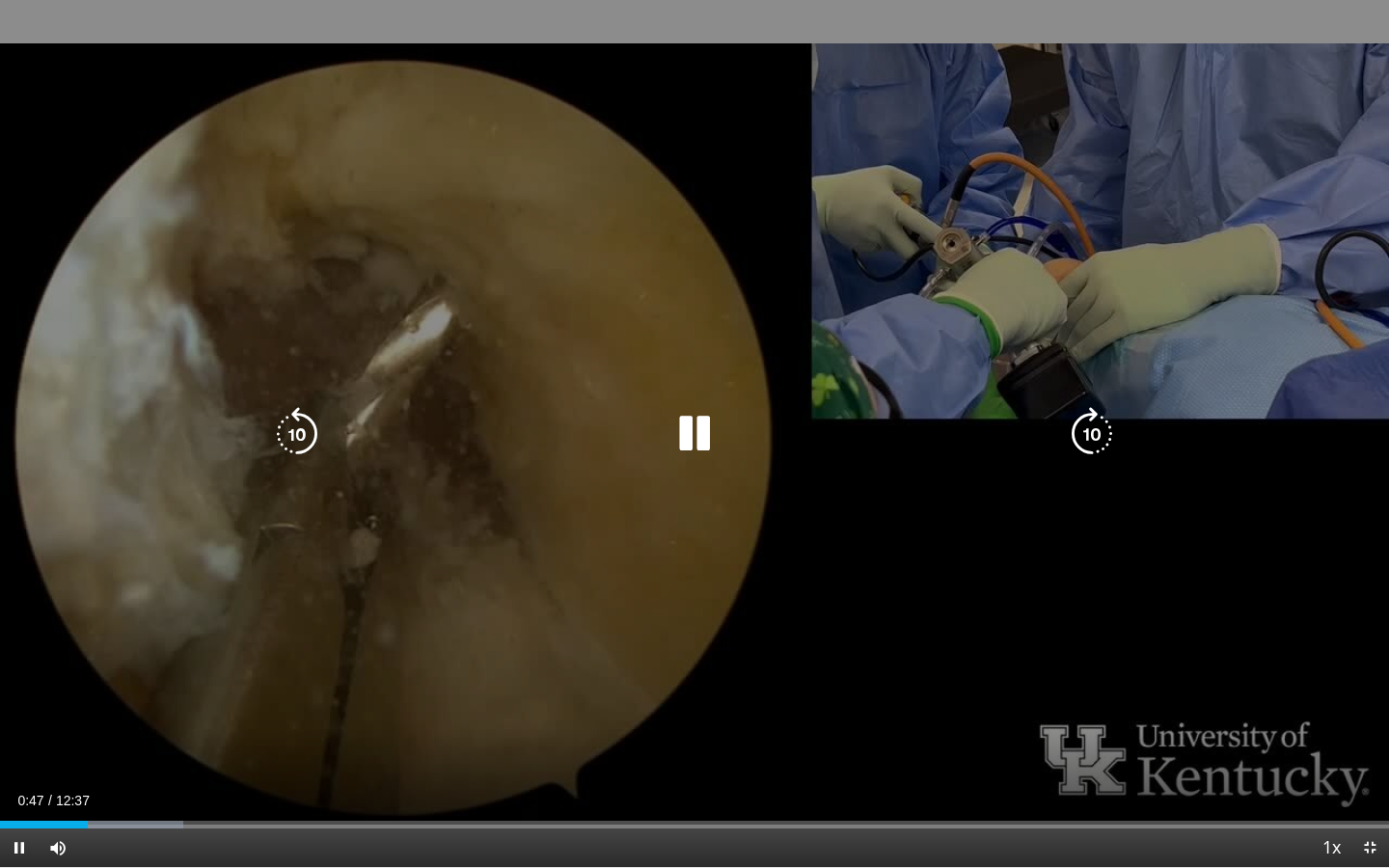
click at [700, 429] on icon "Video Player" at bounding box center [694, 434] width 54 height 54
click at [685, 427] on icon "Video Player" at bounding box center [694, 434] width 54 height 54
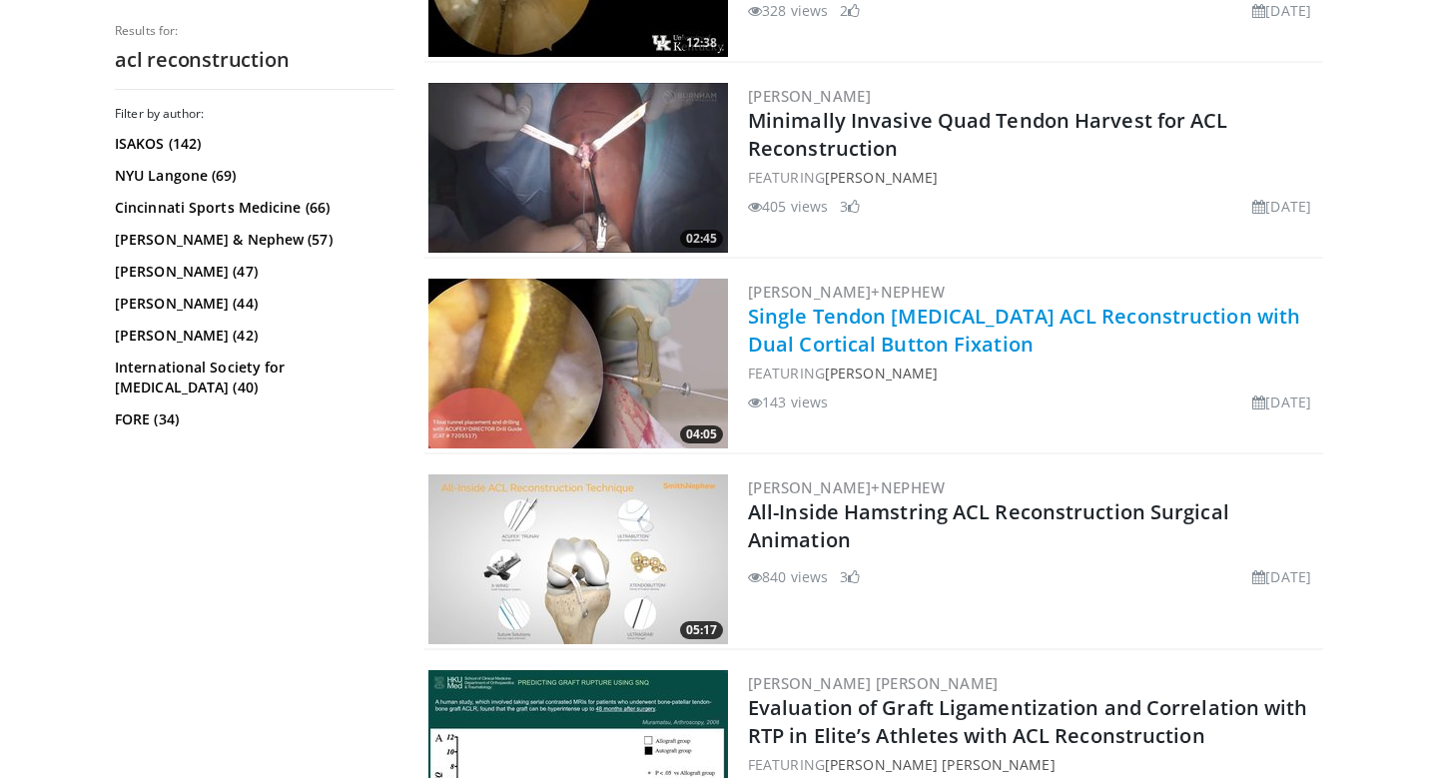
scroll to position [928, 0]
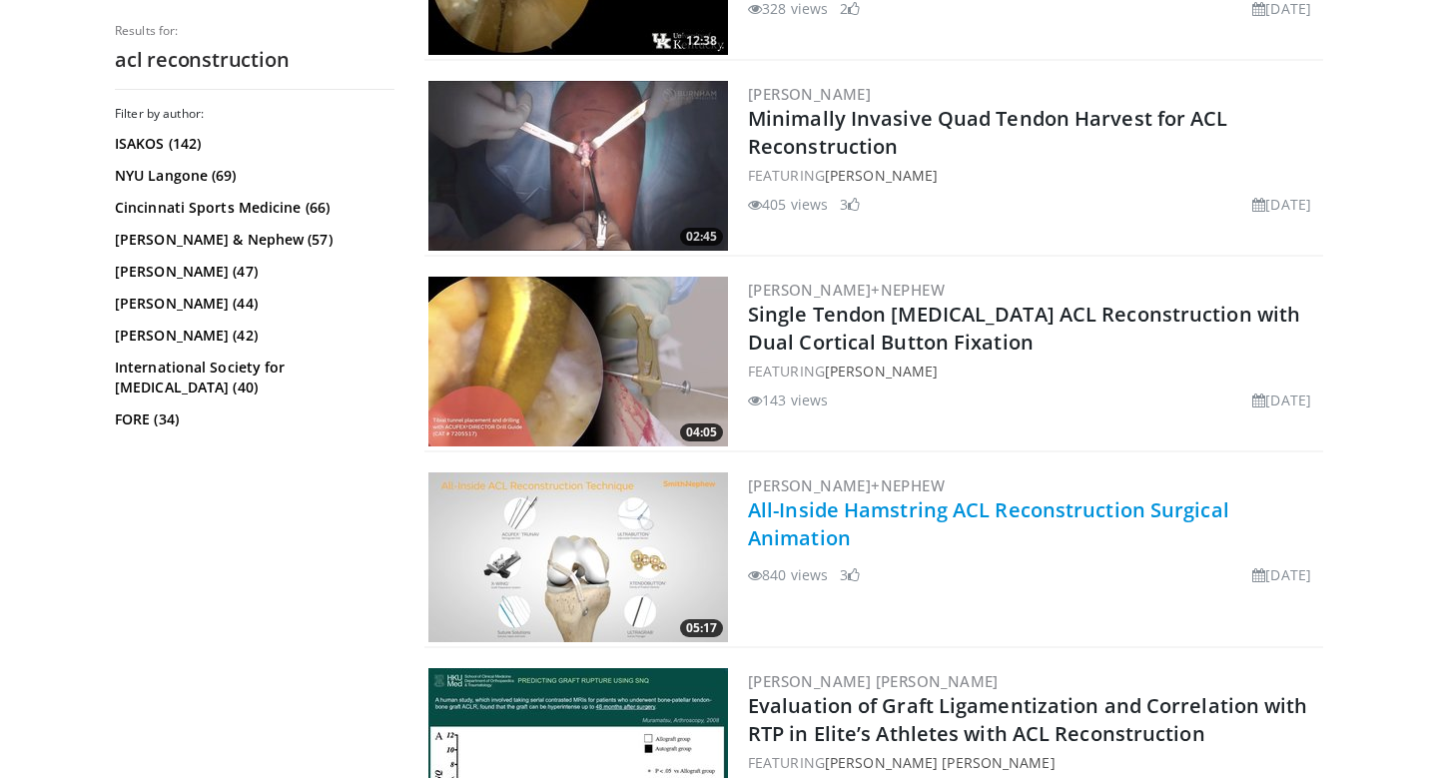
click at [900, 515] on link "All-Inside Hamstring ACL Reconstruction Surgical Animation" at bounding box center [988, 523] width 481 height 55
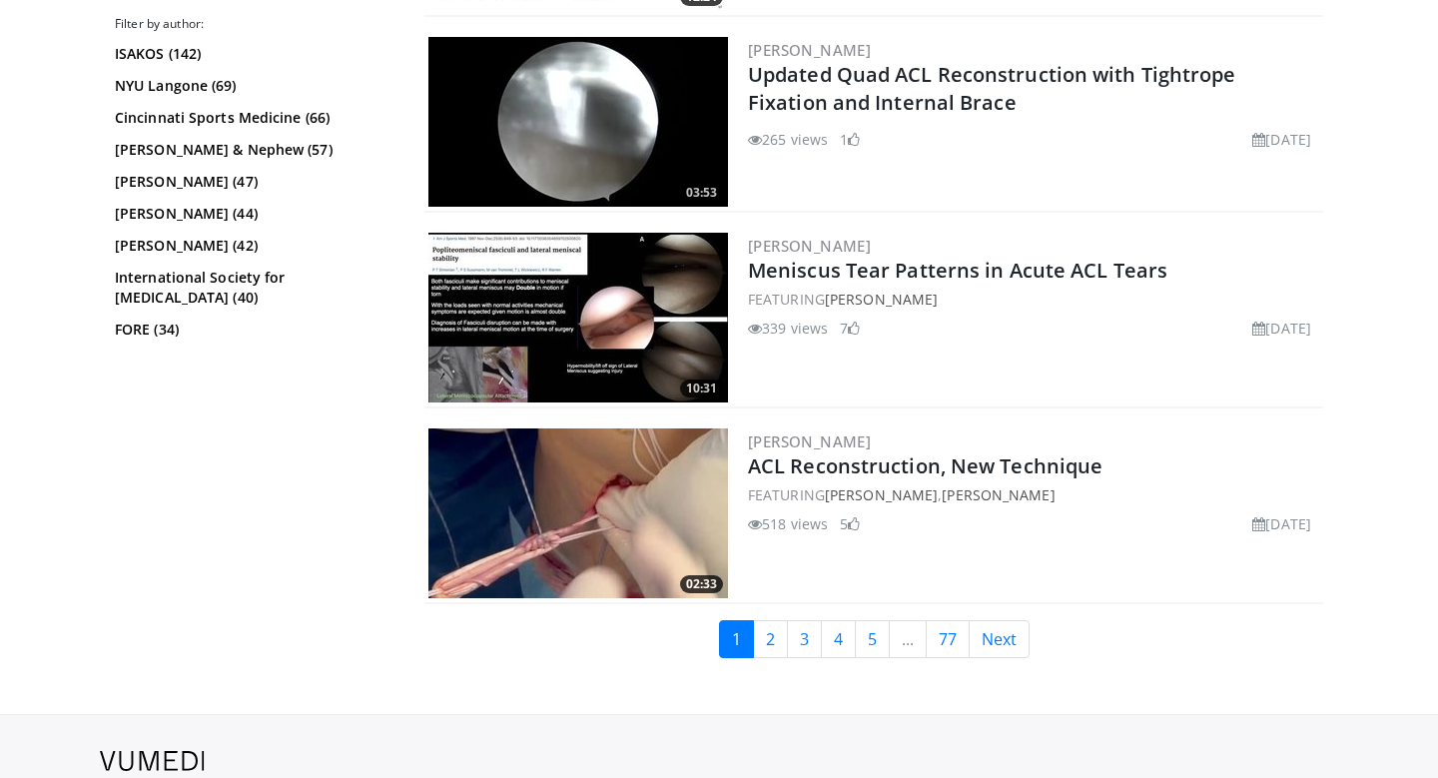
scroll to position [4692, 0]
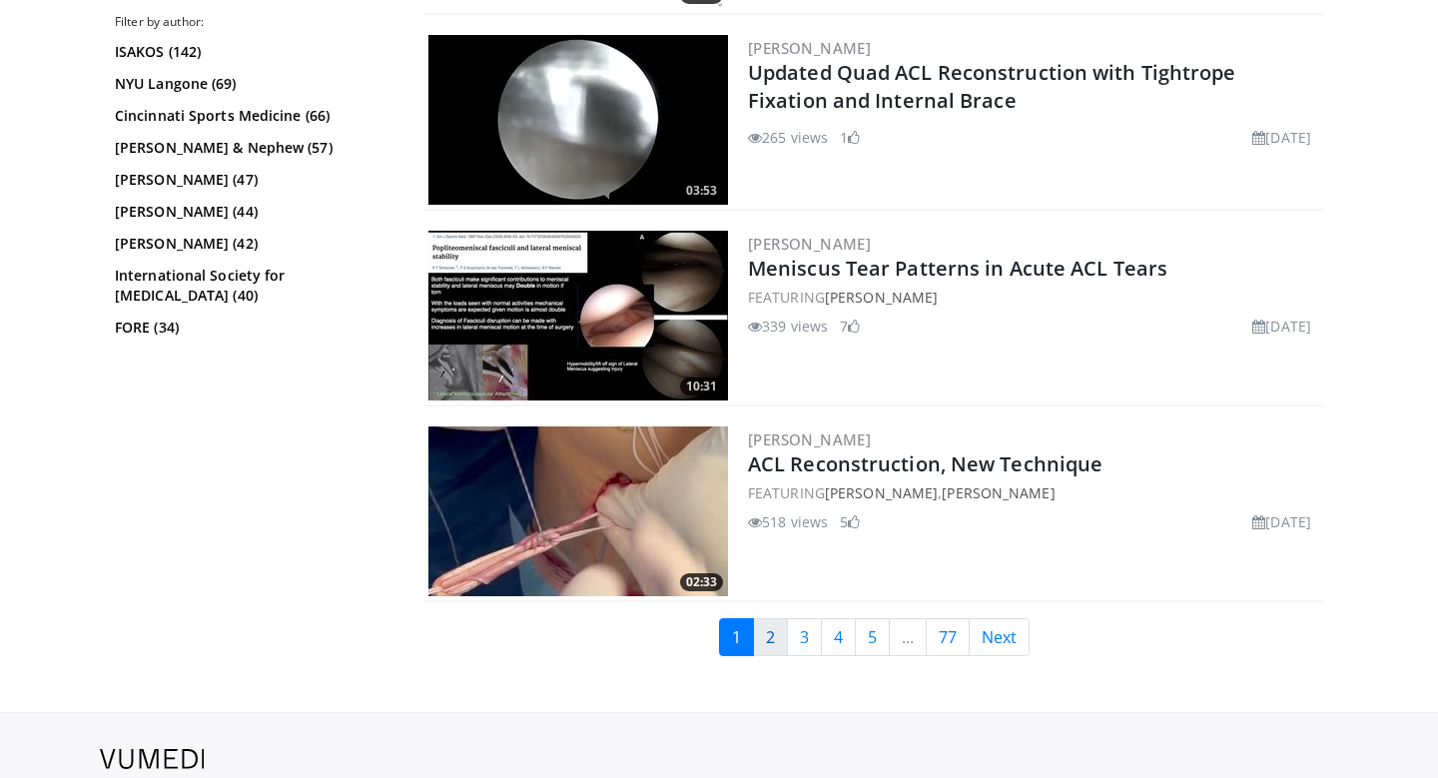
click at [783, 634] on link "2" at bounding box center [770, 637] width 35 height 38
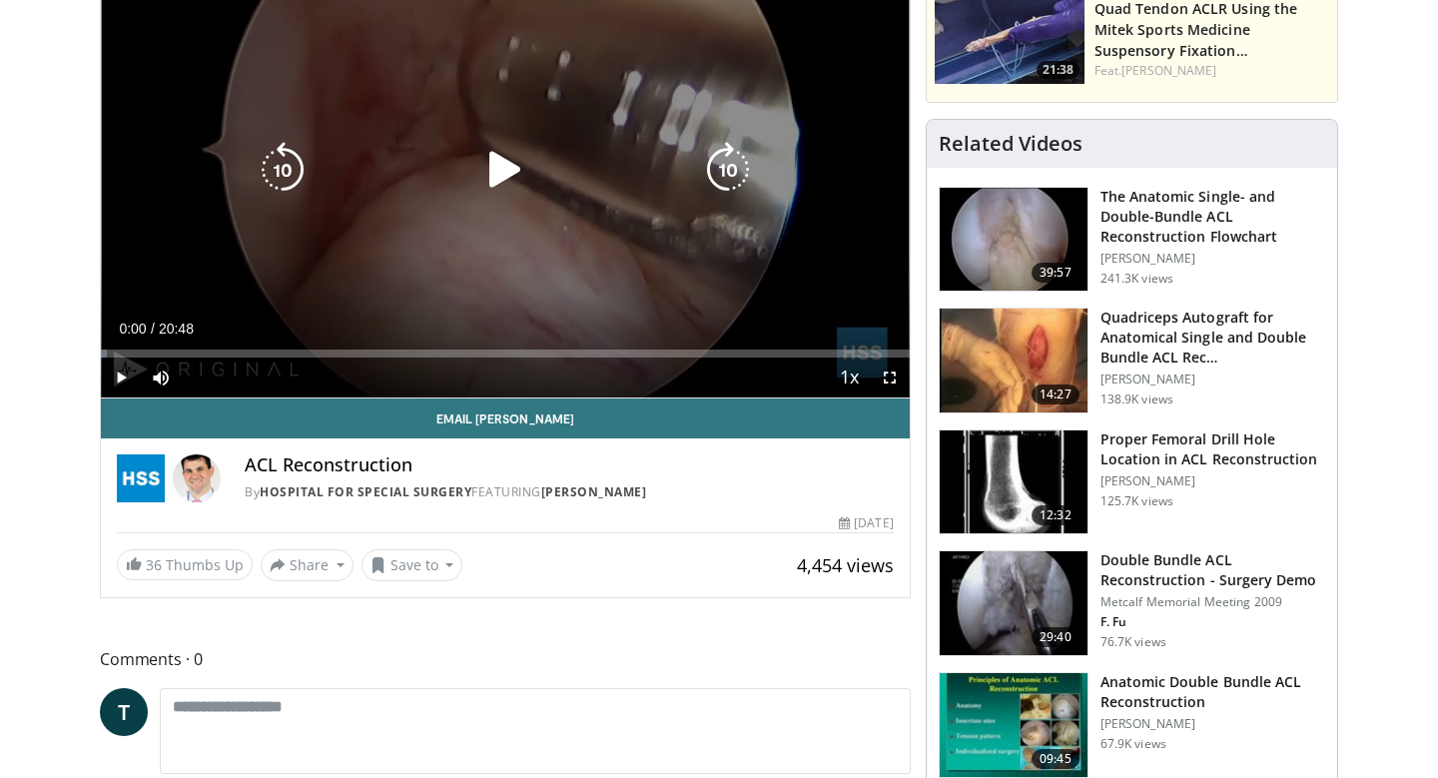
scroll to position [88, 0]
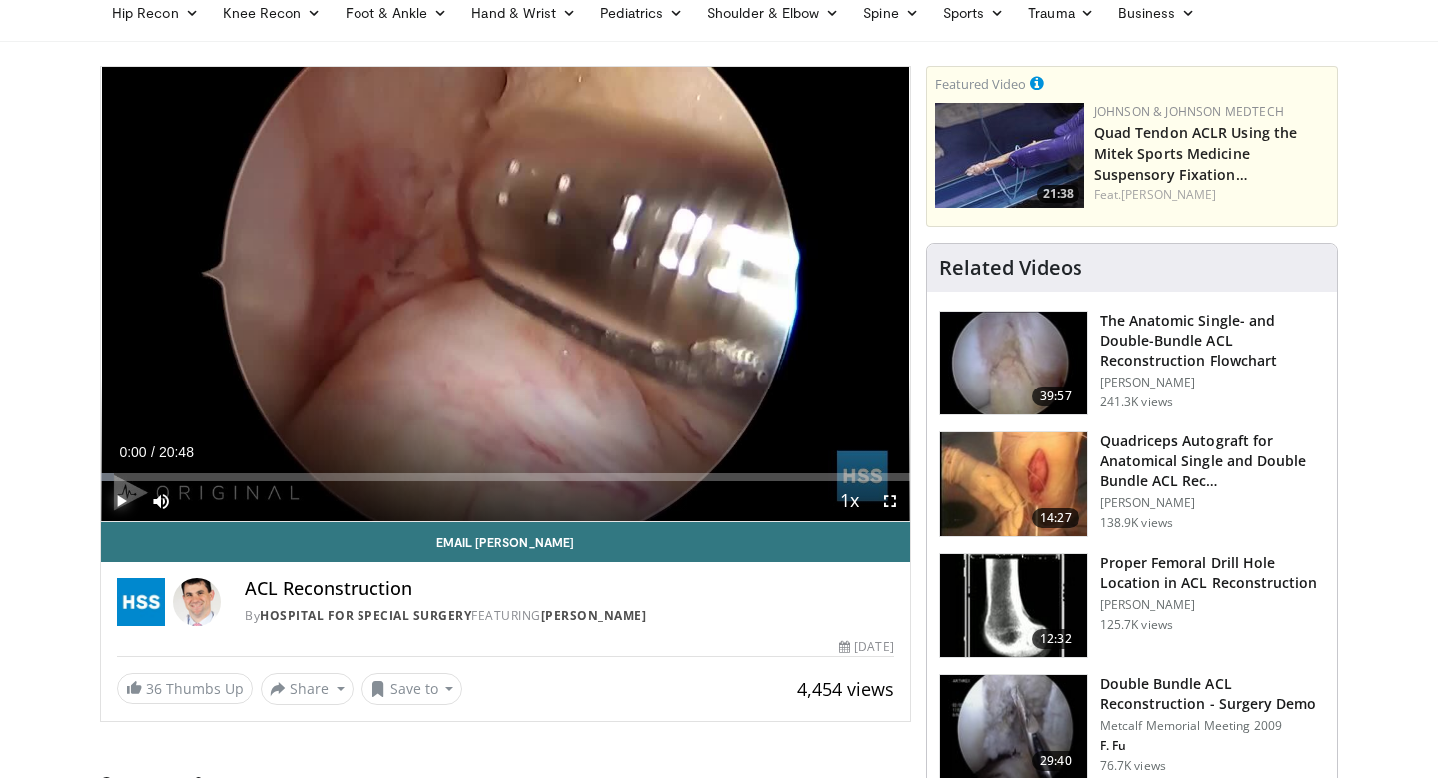
click at [125, 493] on span "Video Player" at bounding box center [121, 501] width 40 height 40
click at [889, 504] on span "Video Player" at bounding box center [890, 501] width 40 height 40
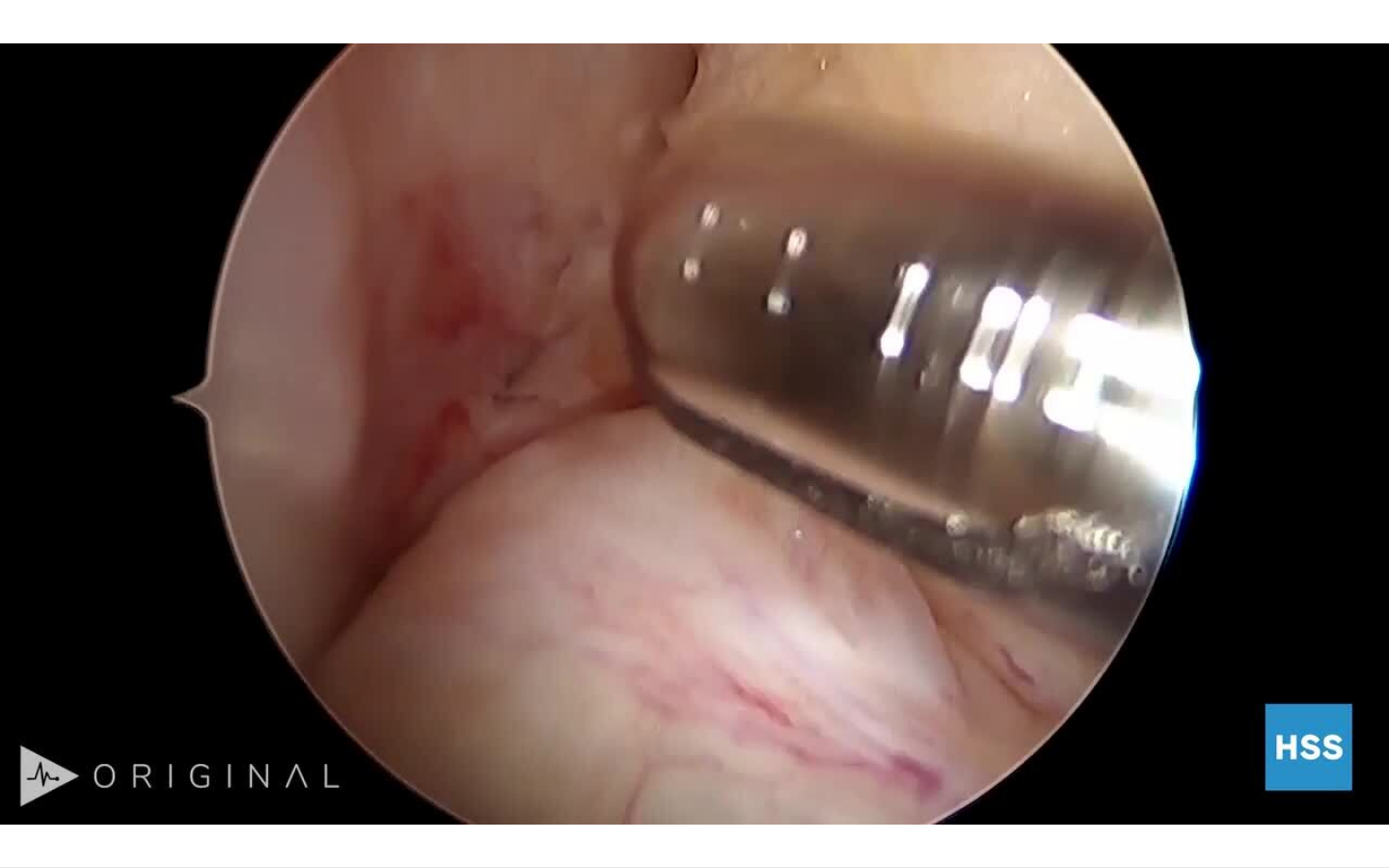
click at [914, 545] on div "10 seconds Tap to unmute" at bounding box center [694, 434] width 1389 height 867
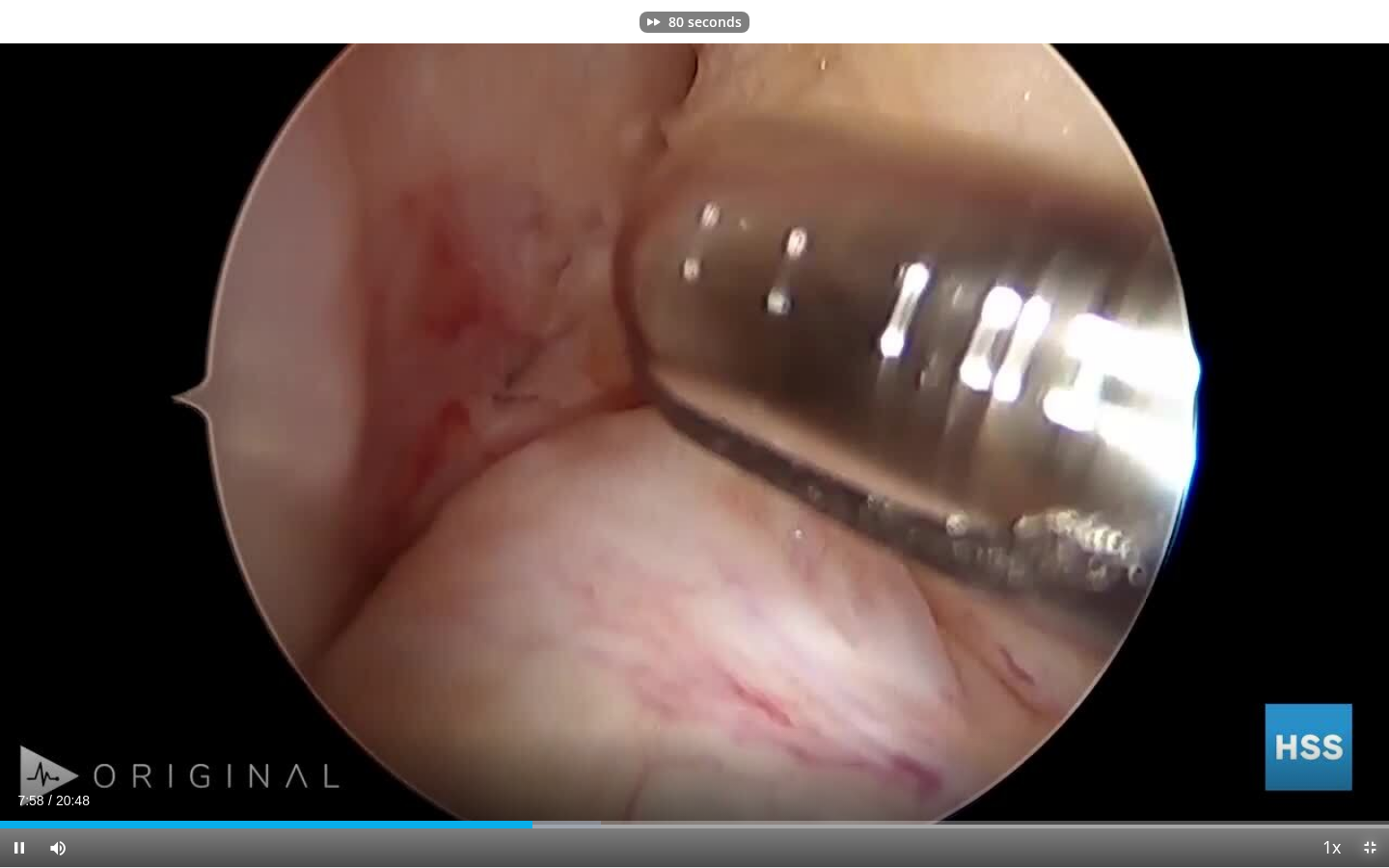
click at [1359, 750] on span "Video Player" at bounding box center [1370, 848] width 39 height 39
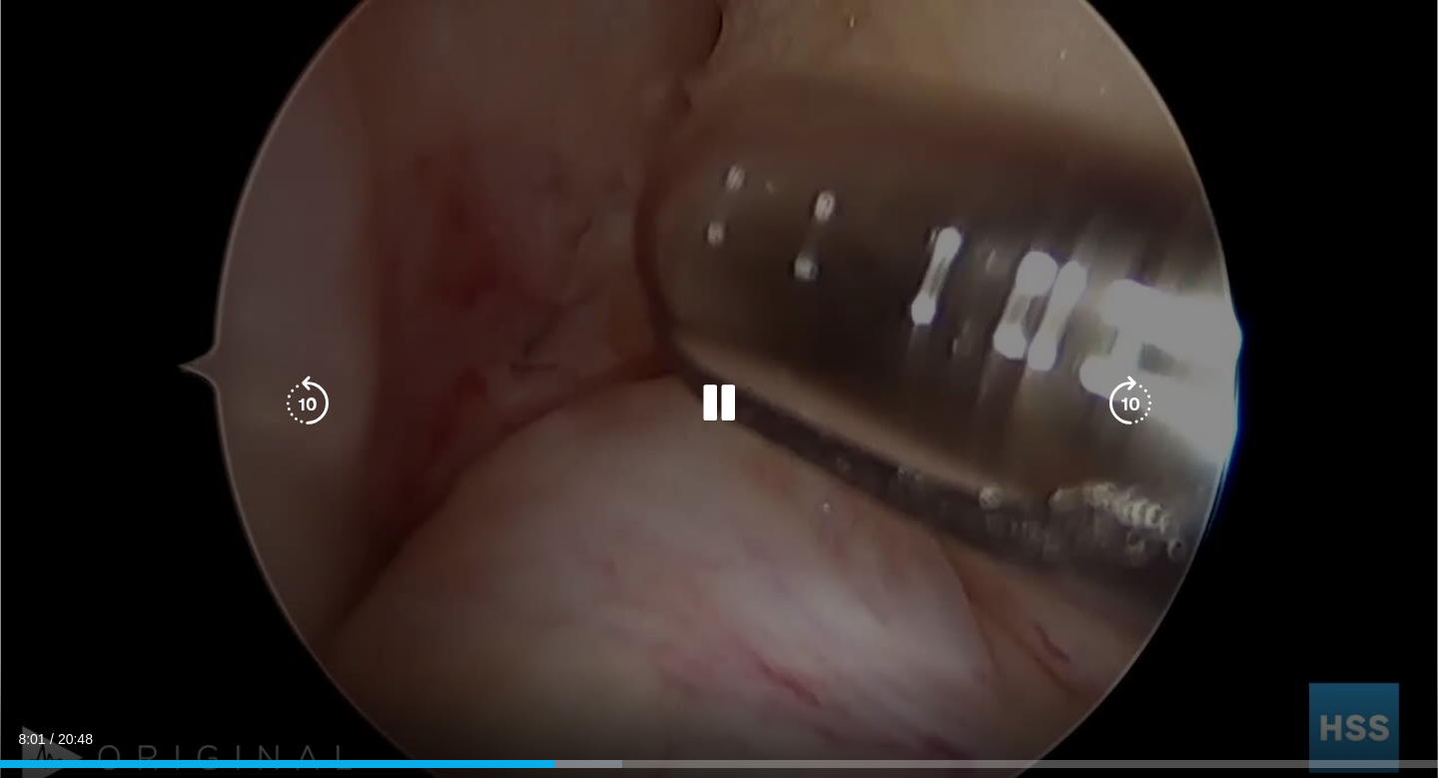
scroll to position [60, 0]
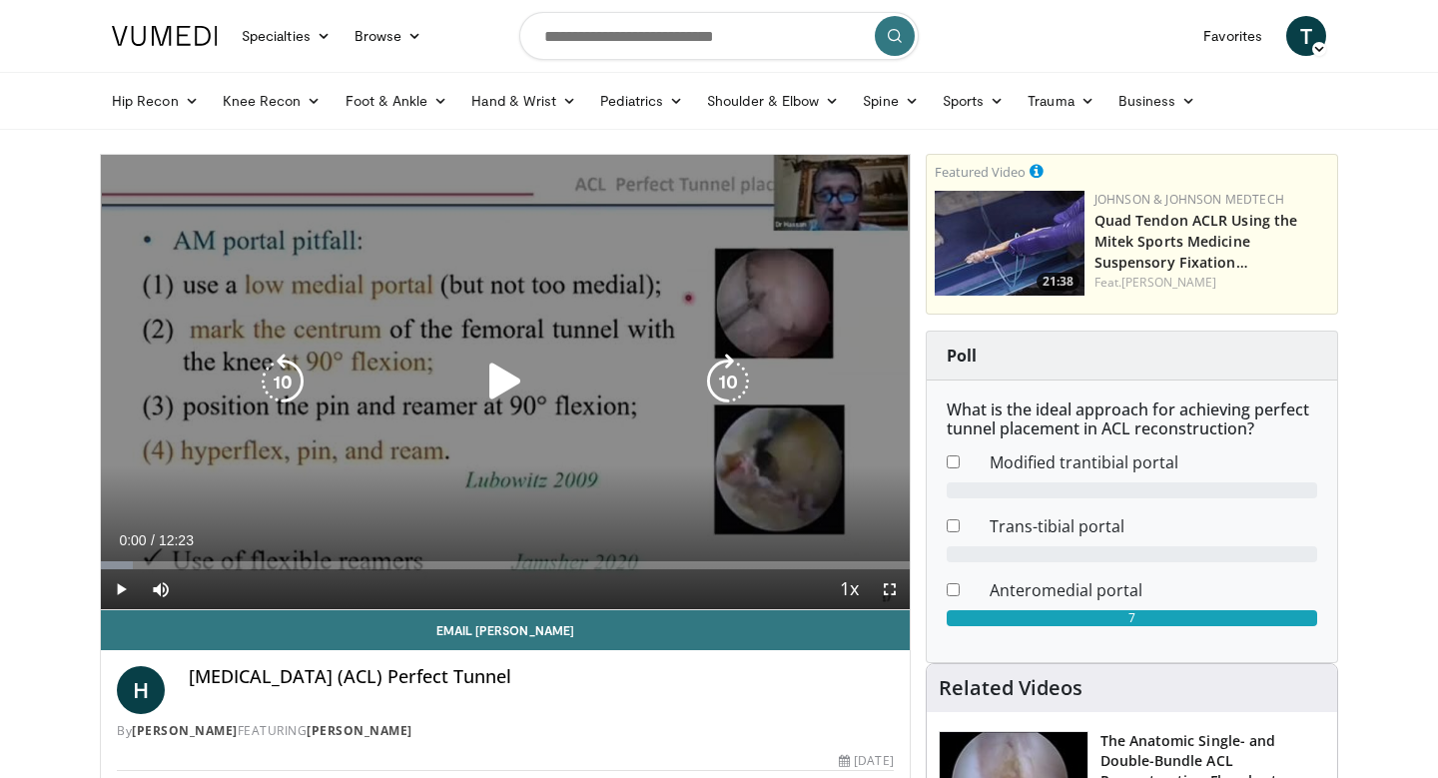
click at [504, 372] on icon "Video Player" at bounding box center [505, 381] width 56 height 56
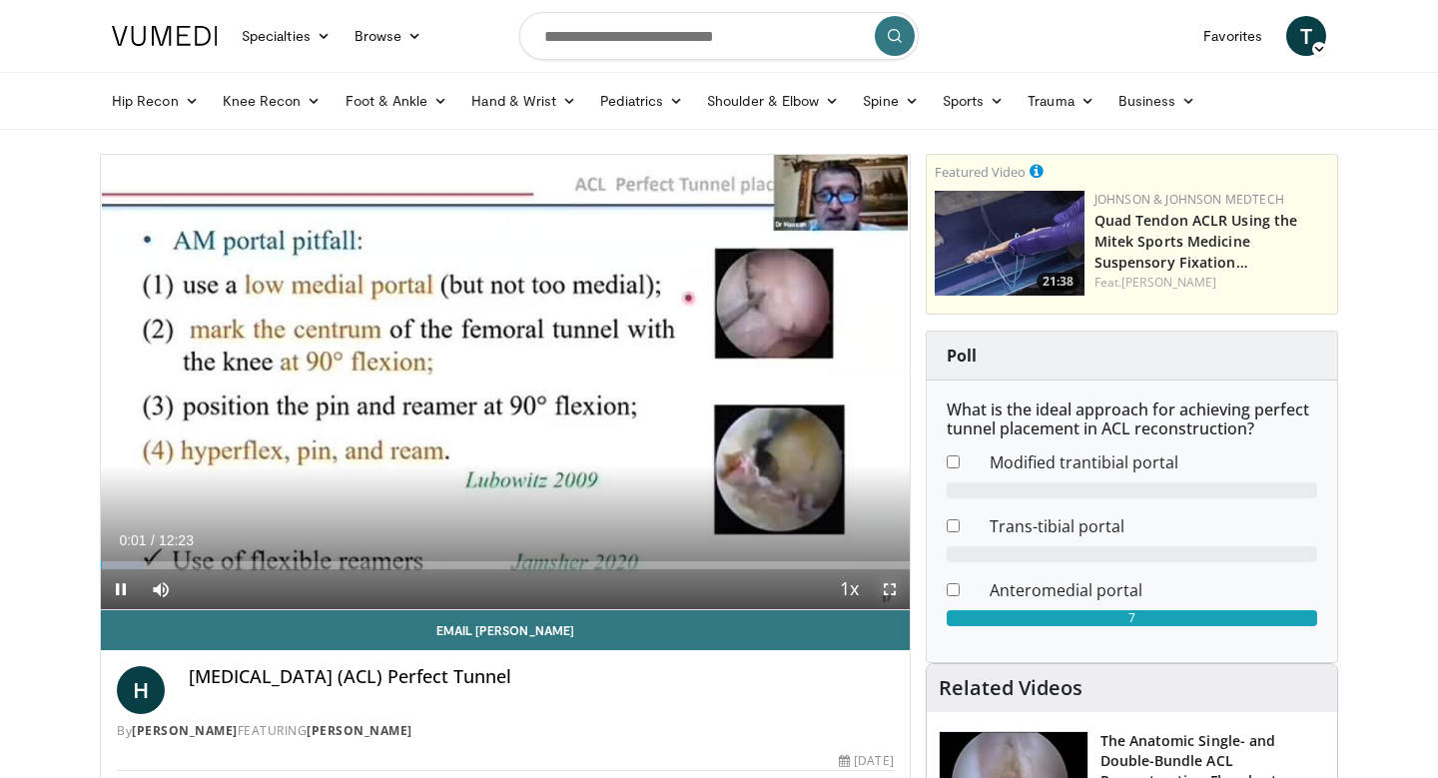
click at [892, 594] on span "Video Player" at bounding box center [890, 589] width 40 height 40
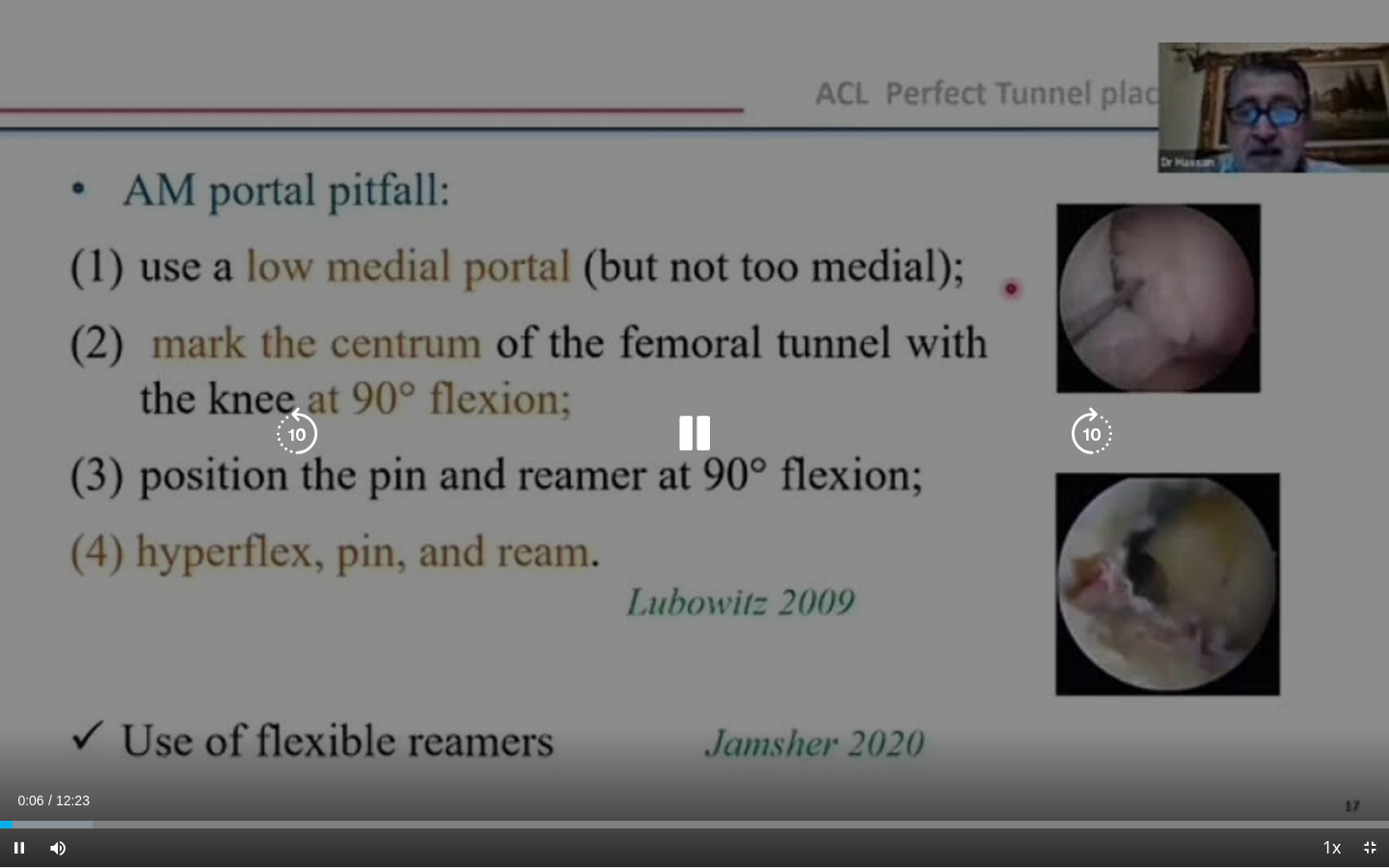
click at [698, 422] on icon "Video Player" at bounding box center [694, 434] width 54 height 54
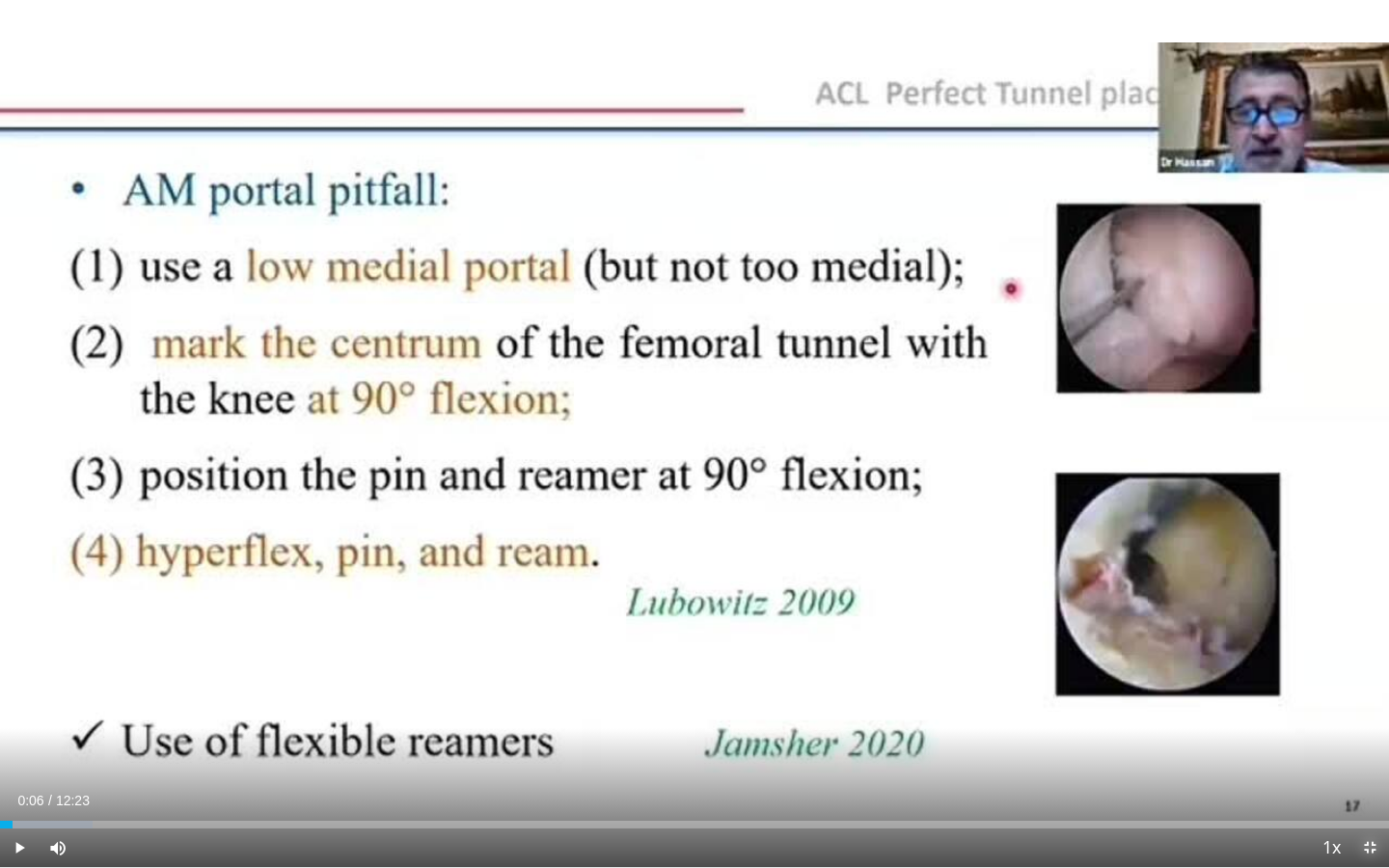
click at [1369, 750] on span "Video Player" at bounding box center [1370, 848] width 39 height 39
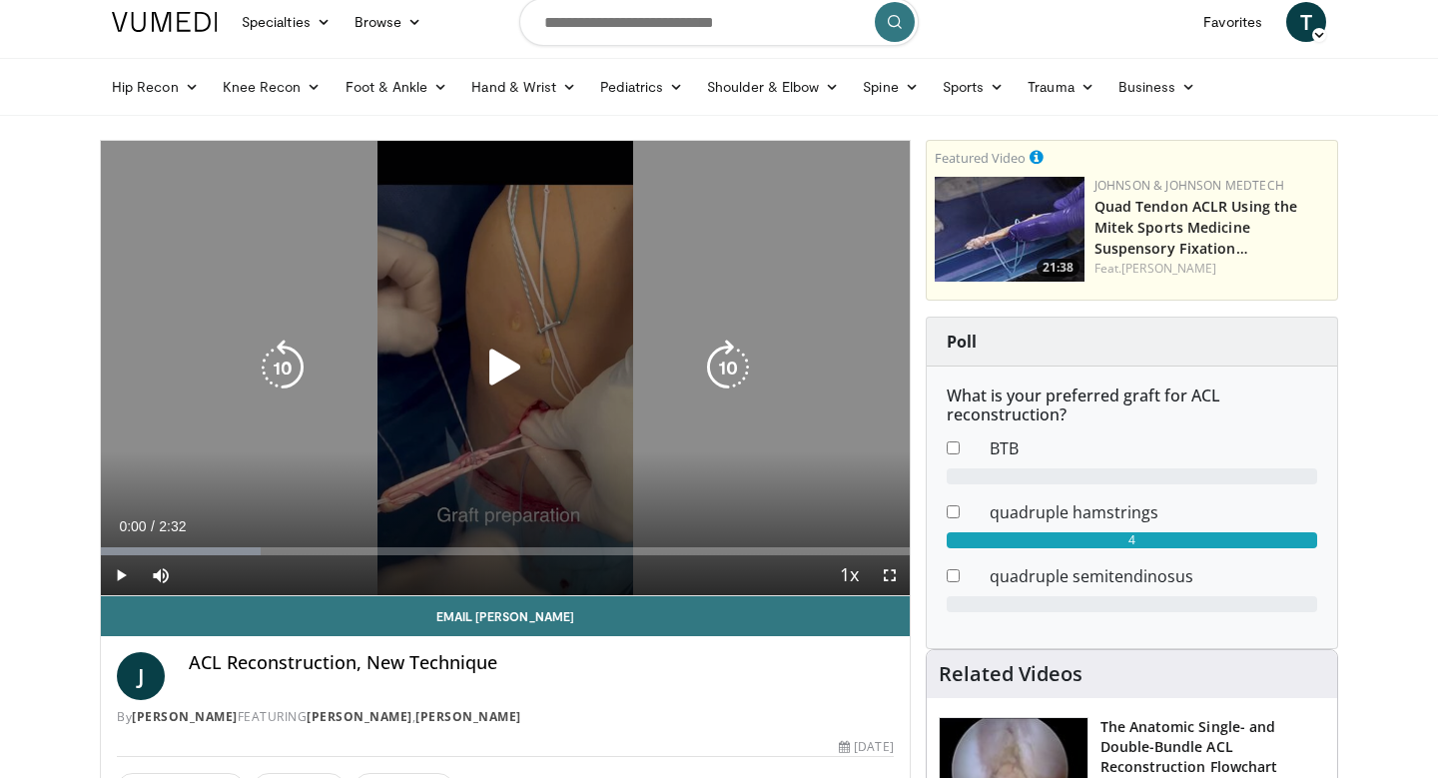
scroll to position [16, 0]
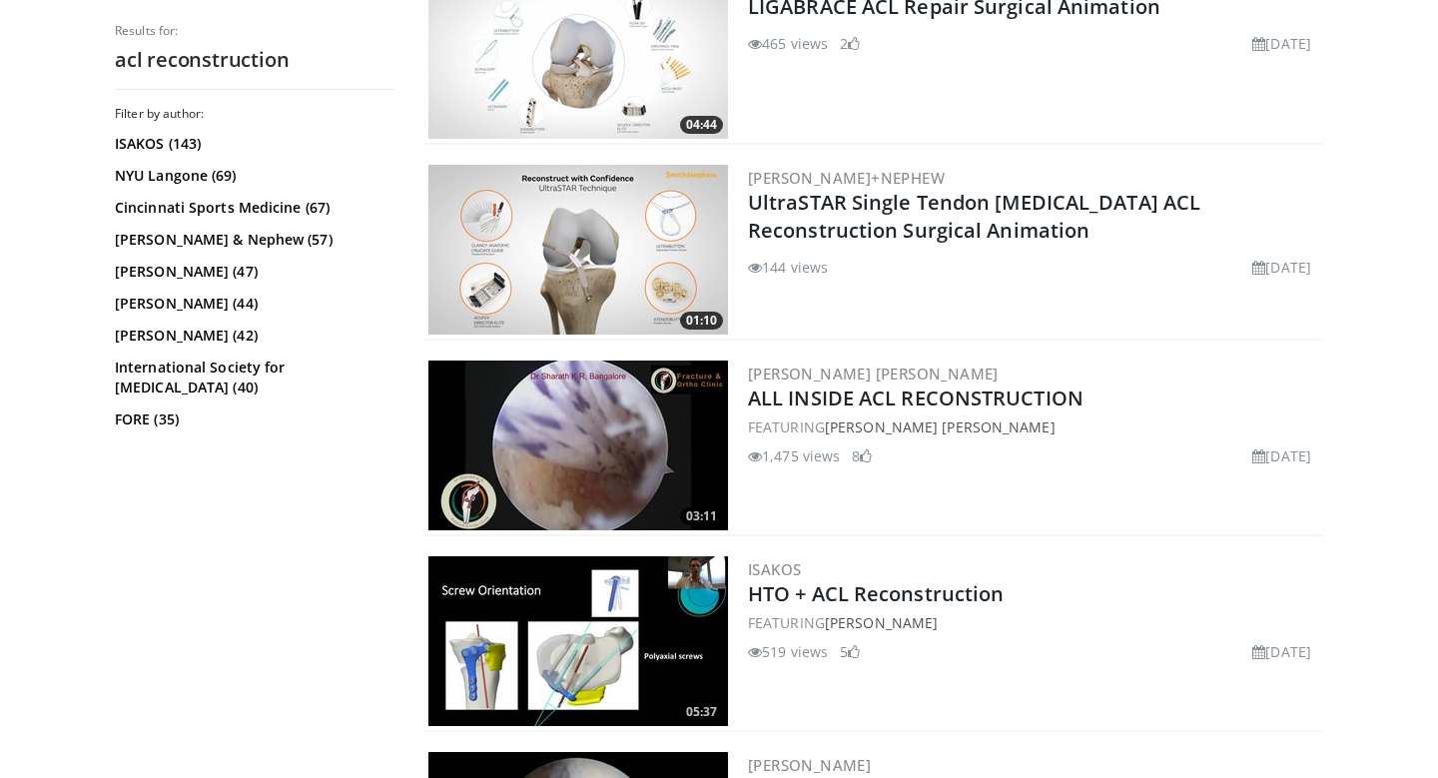
scroll to position [1438, 0]
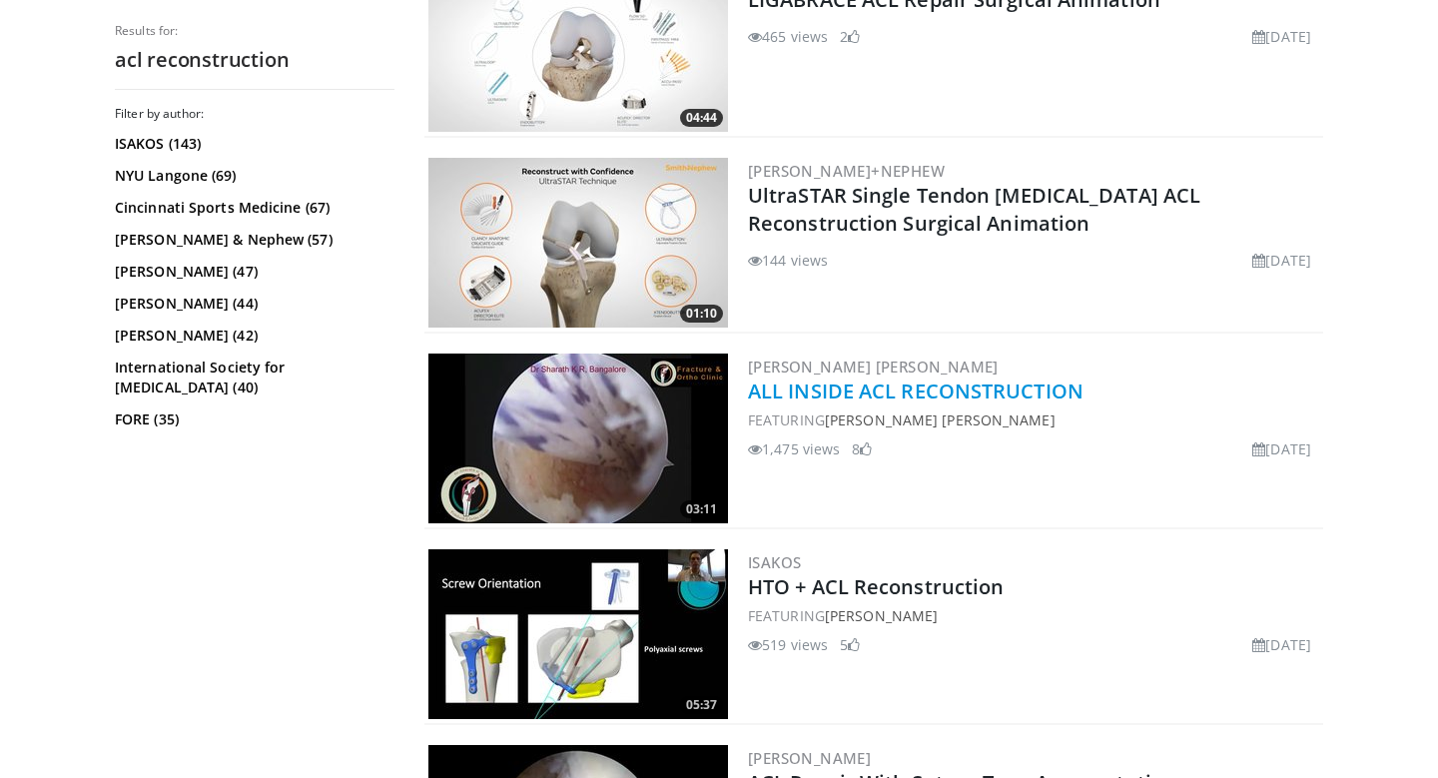
click at [766, 392] on link "ALL INSIDE ACL RECONSTRUCTION" at bounding box center [915, 390] width 335 height 27
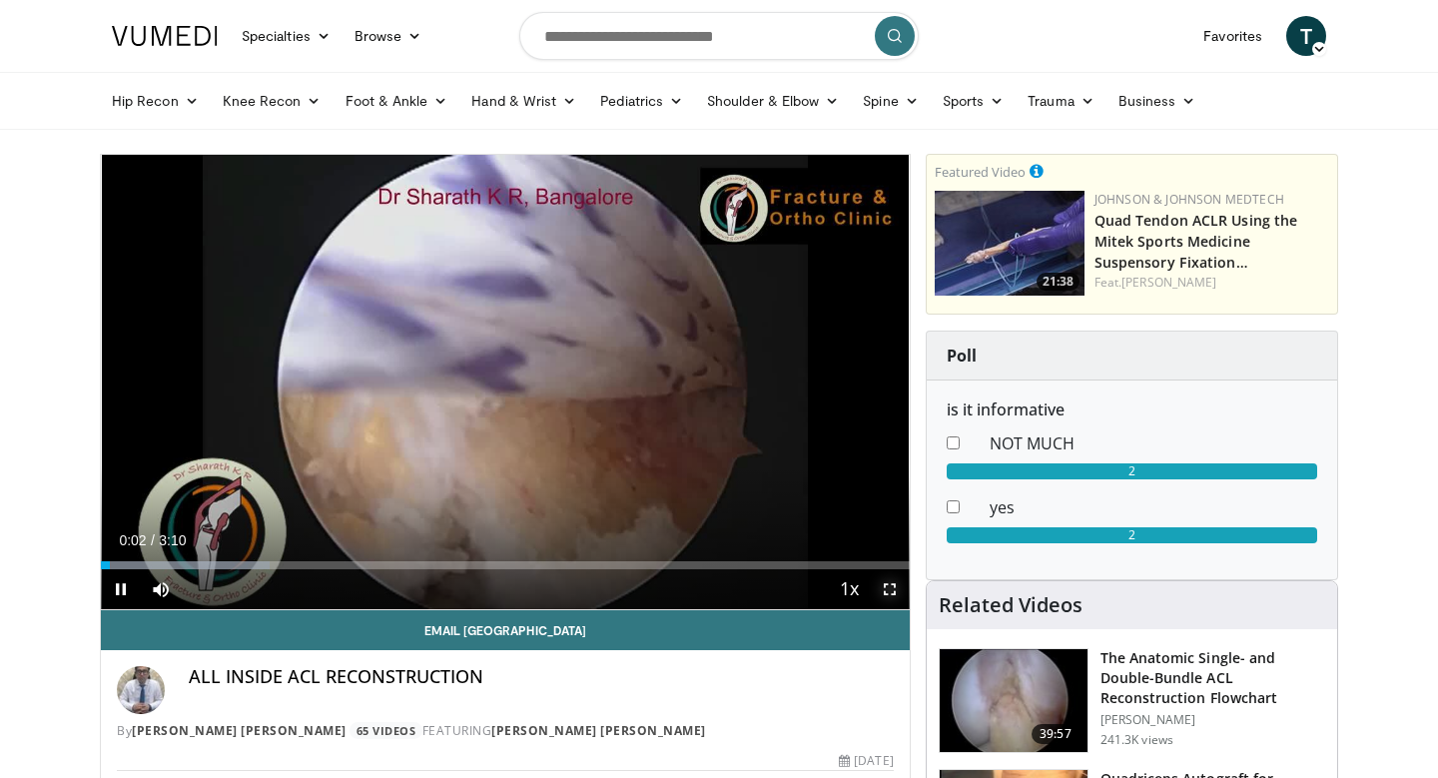
click at [895, 590] on span "Video Player" at bounding box center [890, 589] width 40 height 40
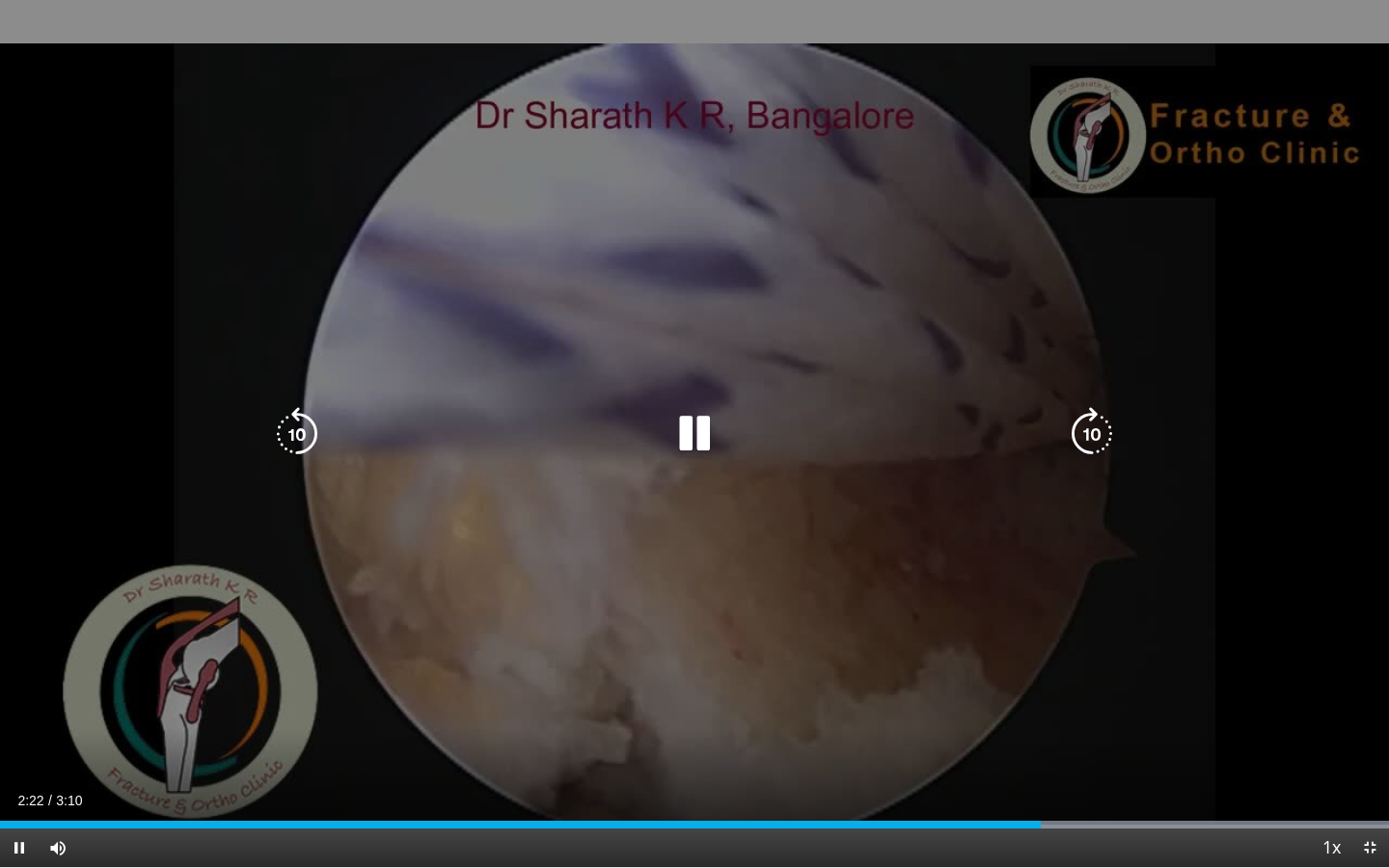
click at [703, 424] on icon "Video Player" at bounding box center [694, 434] width 54 height 54
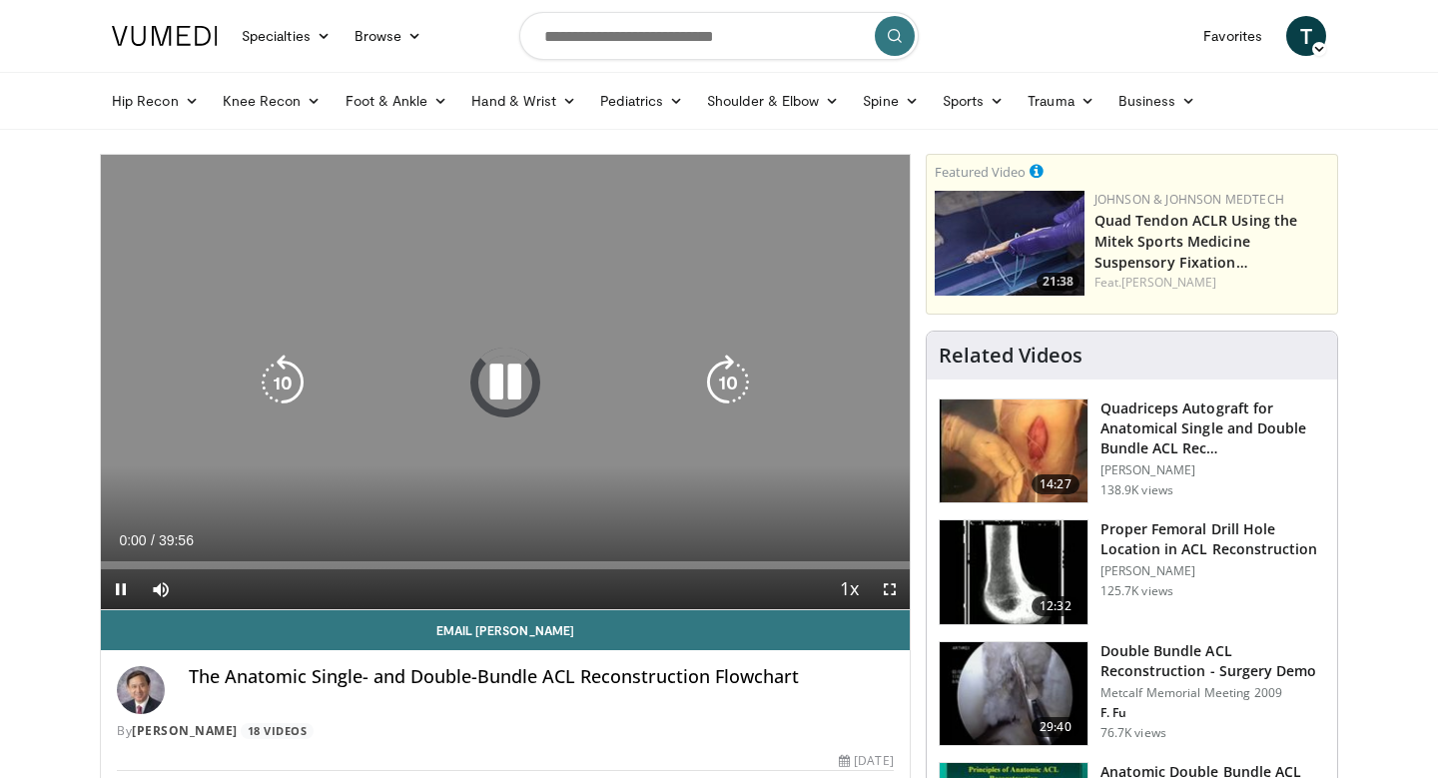
click at [515, 385] on icon "Video Player" at bounding box center [505, 382] width 56 height 56
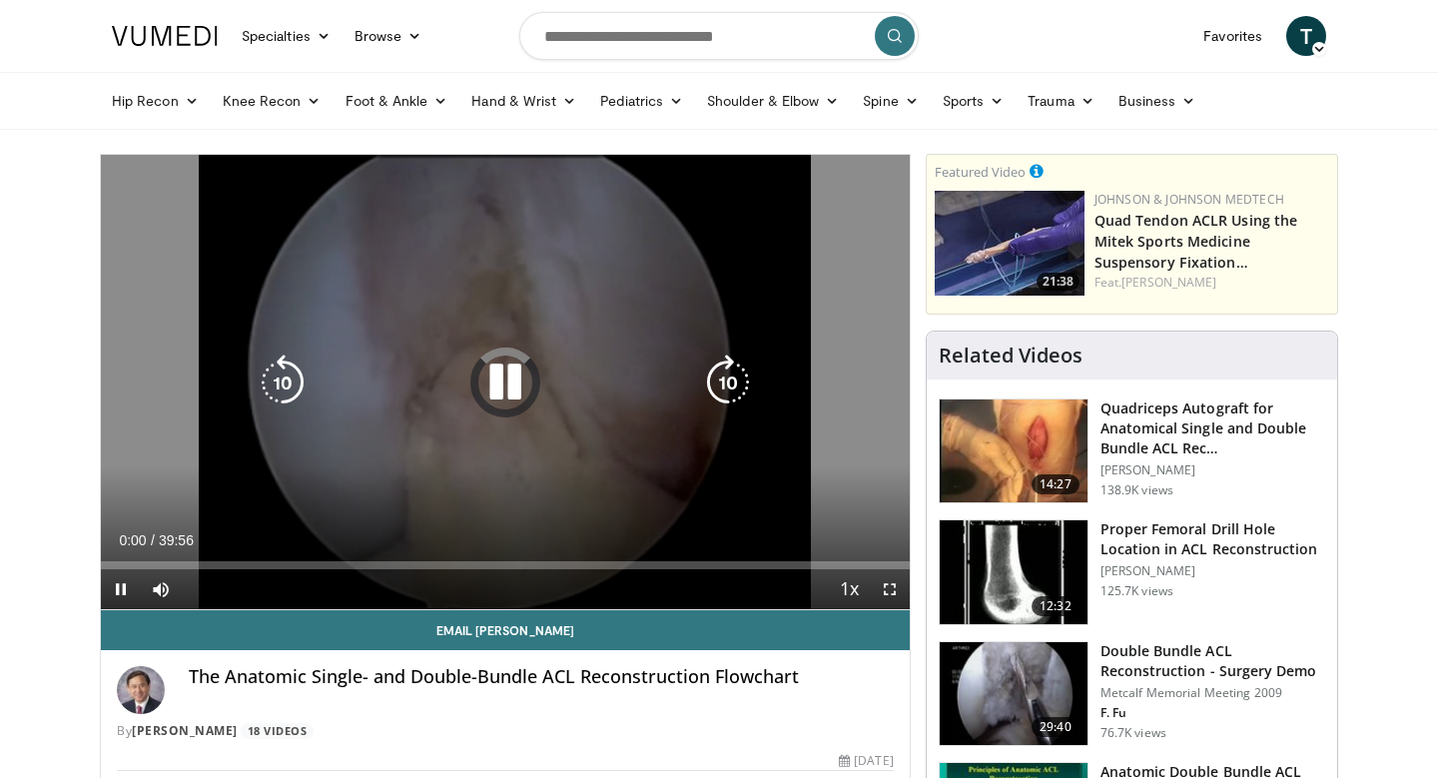
click at [512, 384] on icon "Video Player" at bounding box center [505, 382] width 56 height 56
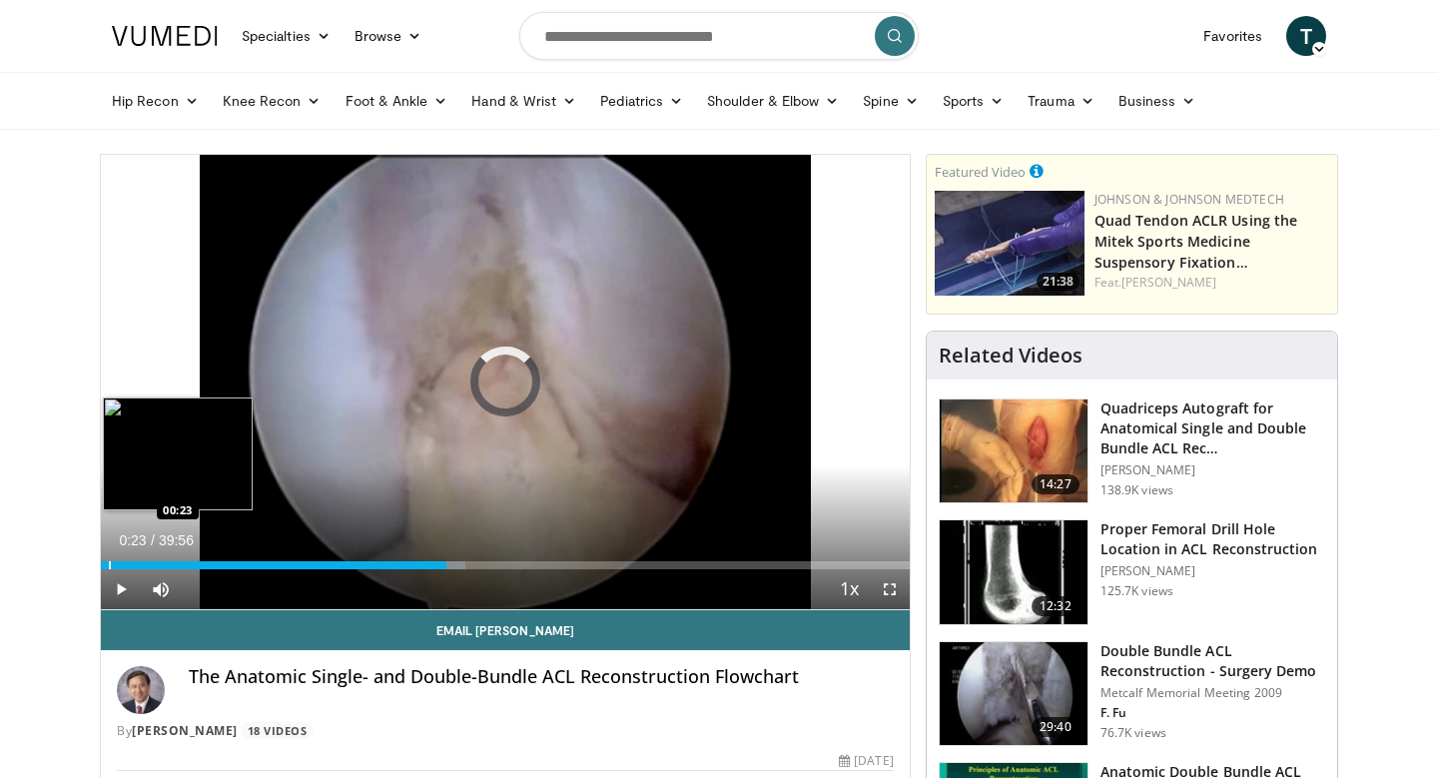
click at [109, 567] on div "Progress Bar" at bounding box center [110, 565] width 2 height 8
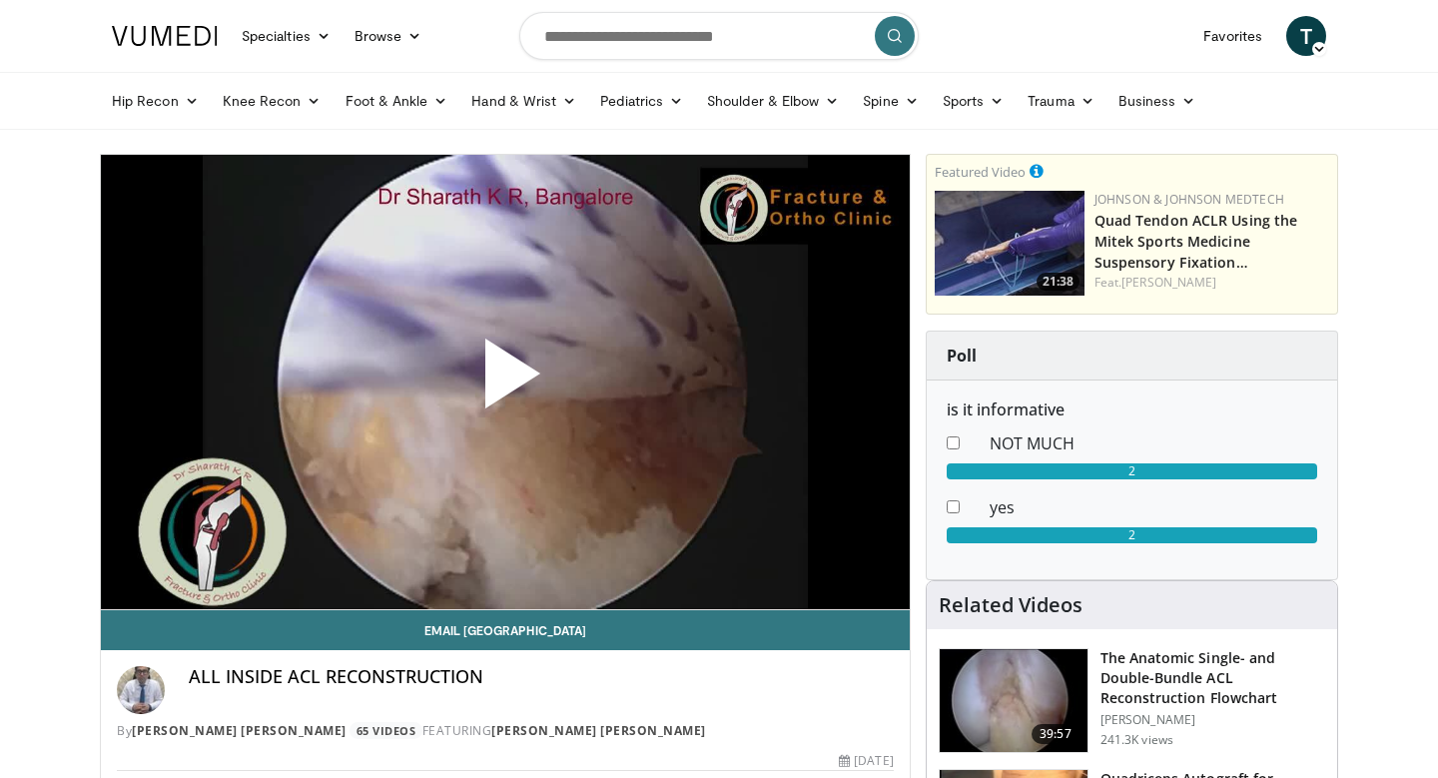
click at [801, 3] on form at bounding box center [718, 36] width 399 height 72
click at [787, 28] on input "Search topics, interventions" at bounding box center [718, 36] width 399 height 48
type input "**********"
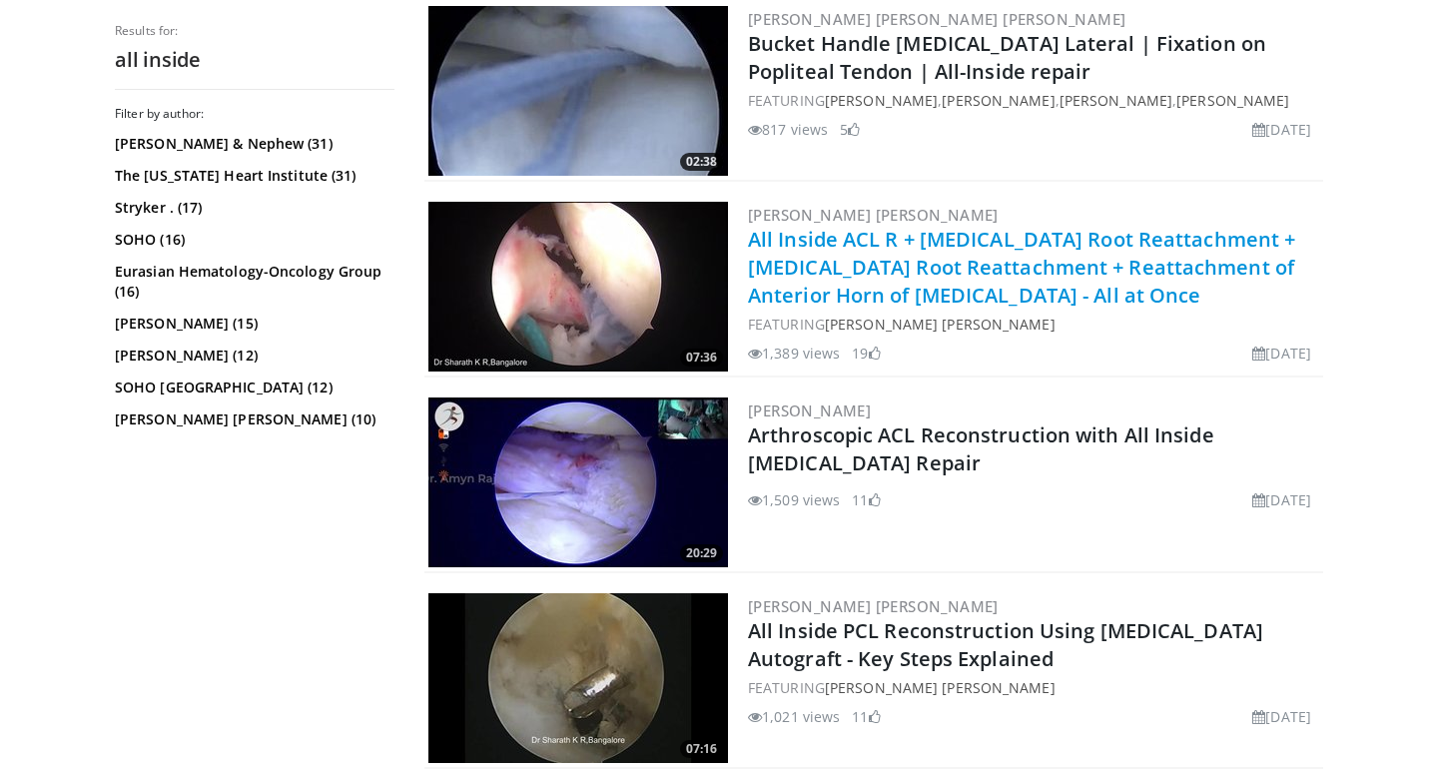
scroll to position [2767, 0]
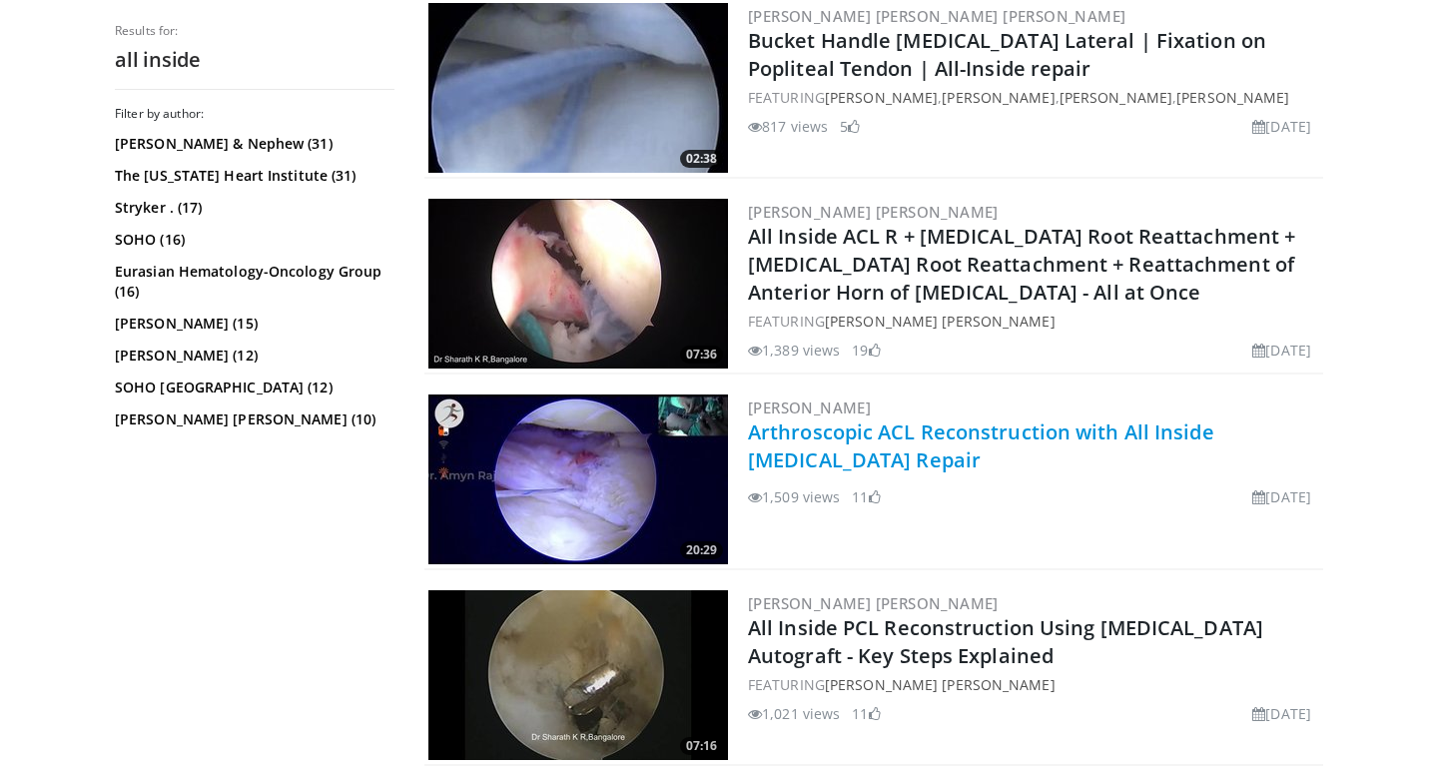
click at [899, 427] on link "Arthroscopic ACL Reconstruction with All Inside [MEDICAL_DATA] Repair" at bounding box center [981, 445] width 466 height 55
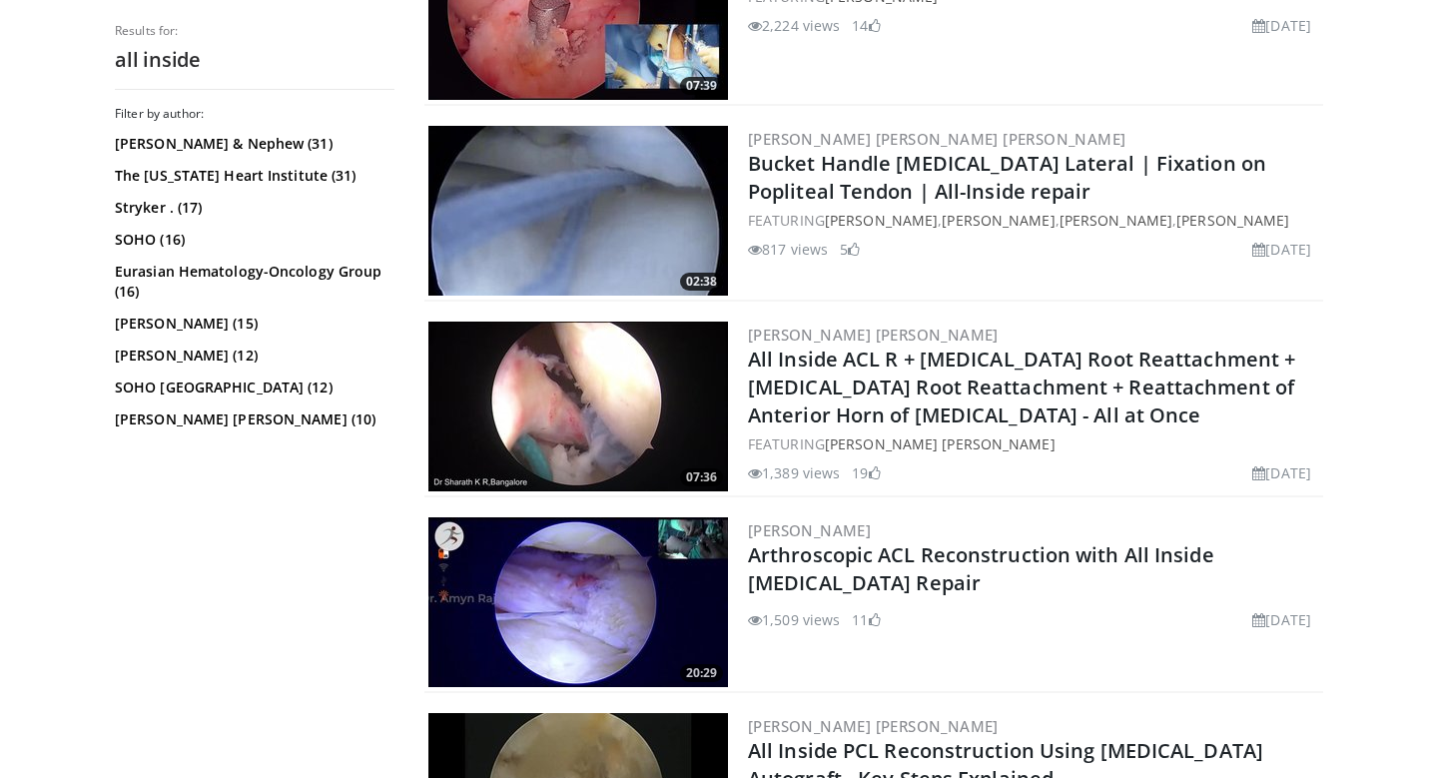
scroll to position [2640, 0]
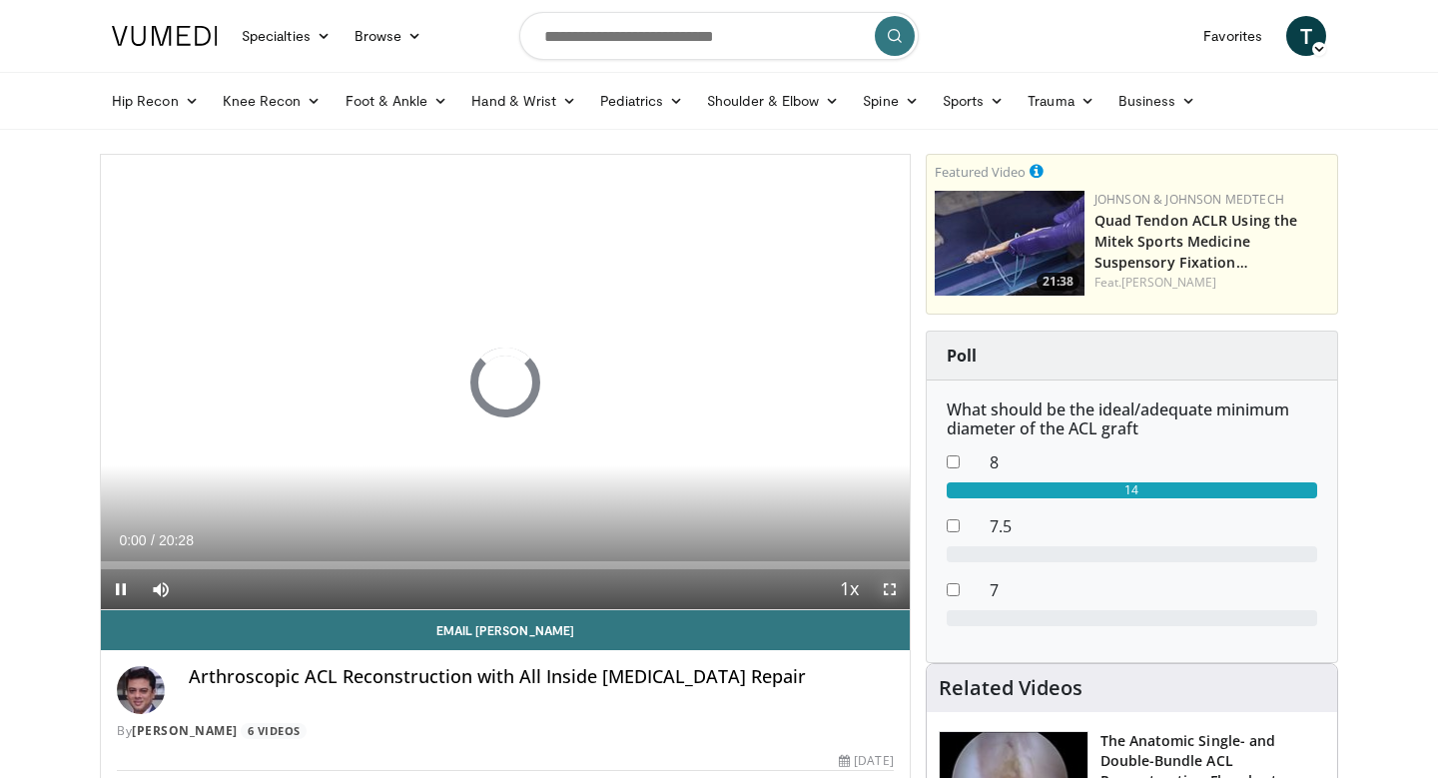
click at [888, 592] on span "Video Player" at bounding box center [890, 589] width 40 height 40
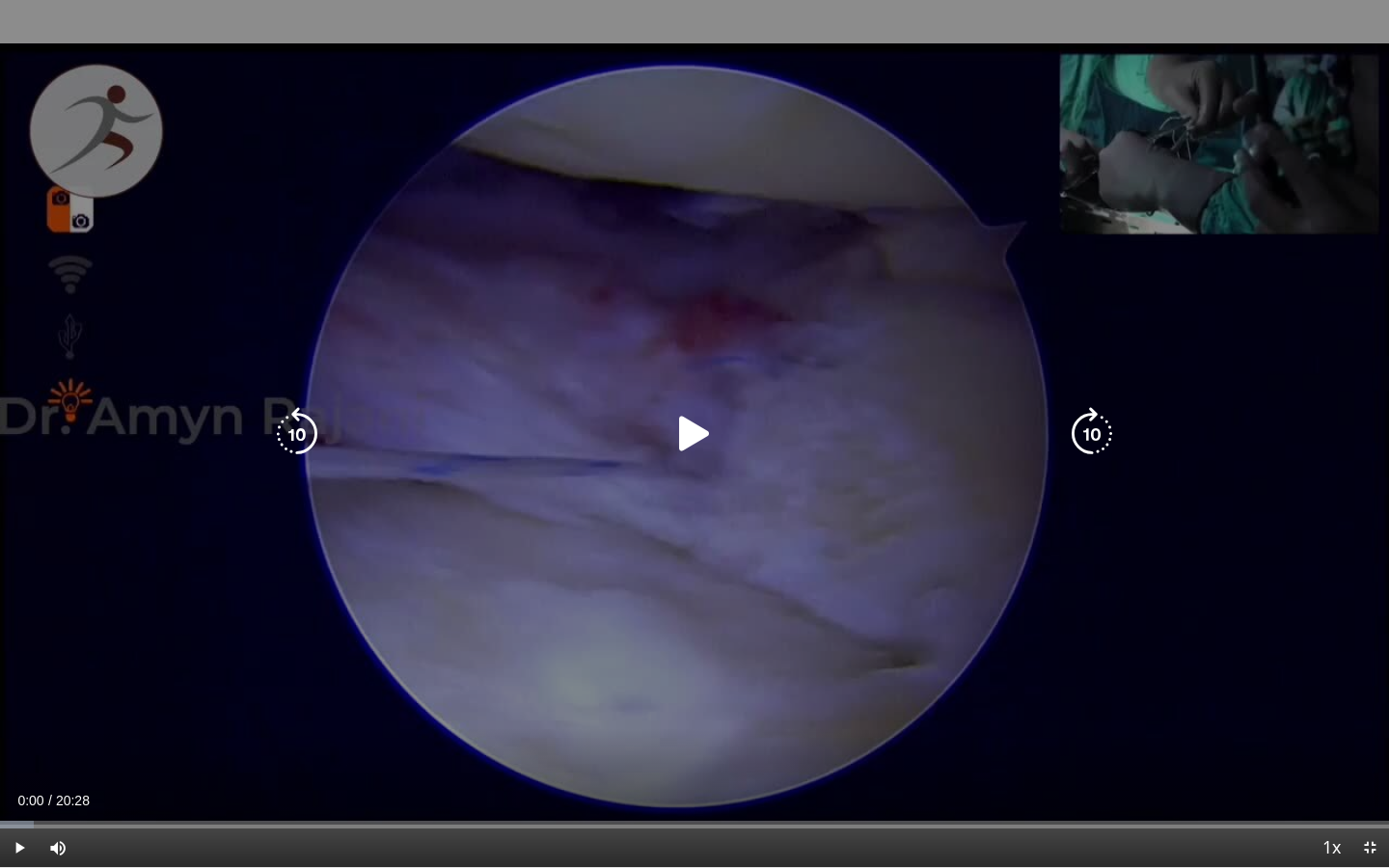
click at [696, 432] on icon "Video Player" at bounding box center [694, 434] width 54 height 54
